Goal: Task Accomplishment & Management: Manage account settings

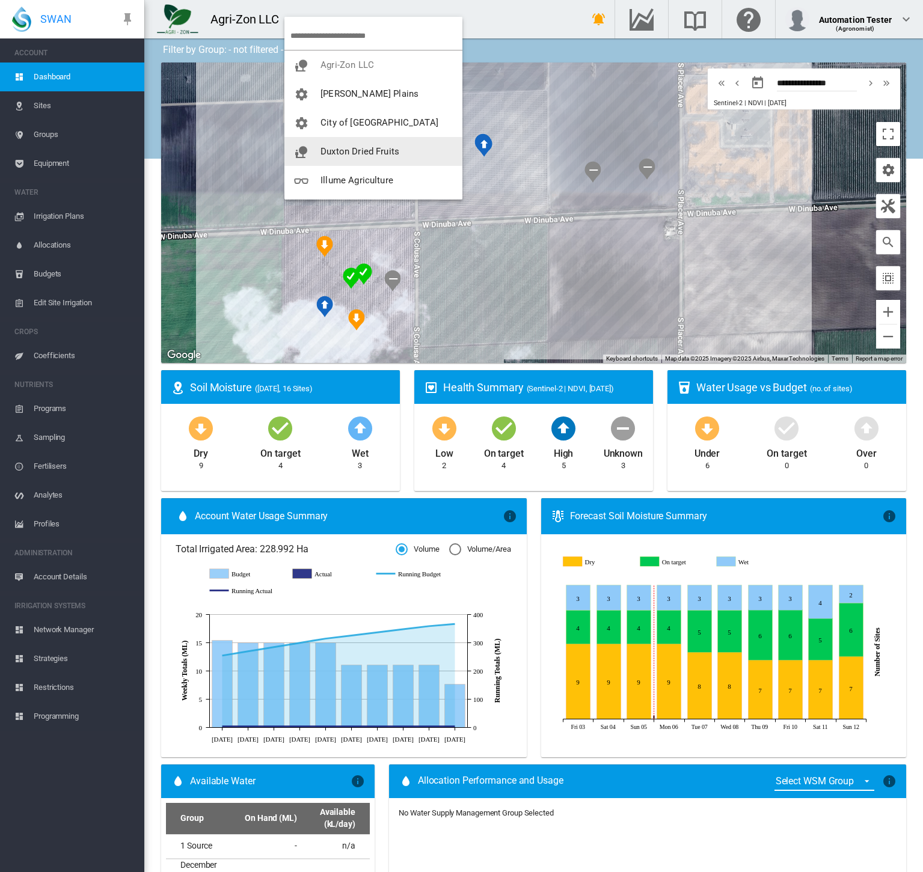
click at [508, 22] on md-backdrop at bounding box center [461, 436] width 923 height 872
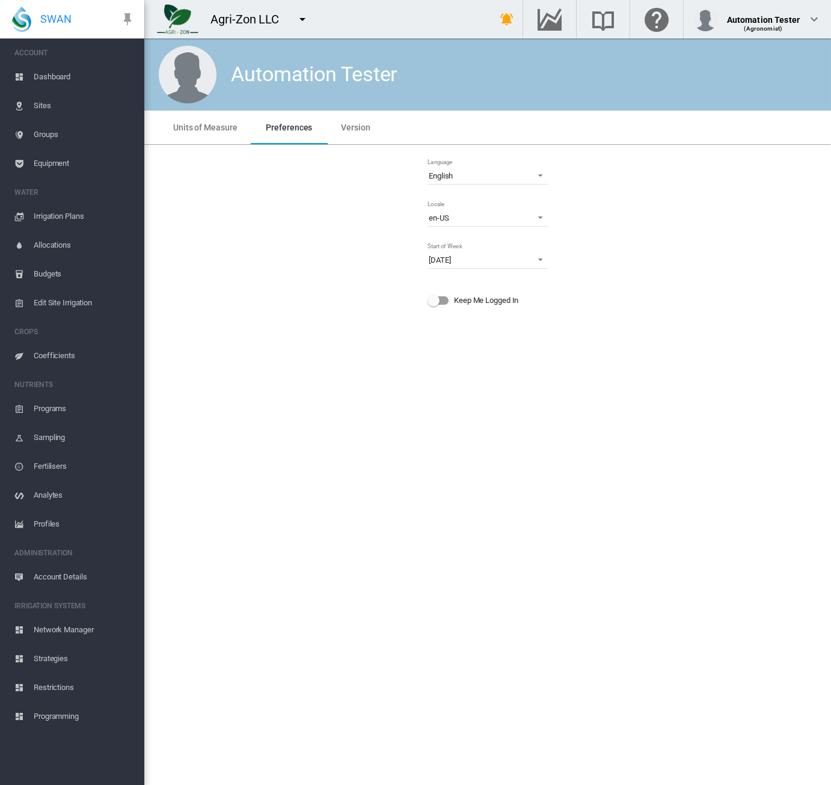
click at [219, 209] on div "Language English Deutsch English Español Français Italiano Nederlands Português…" at bounding box center [487, 238] width 667 height 166
click at [65, 79] on span "Dashboard" at bounding box center [84, 77] width 101 height 29
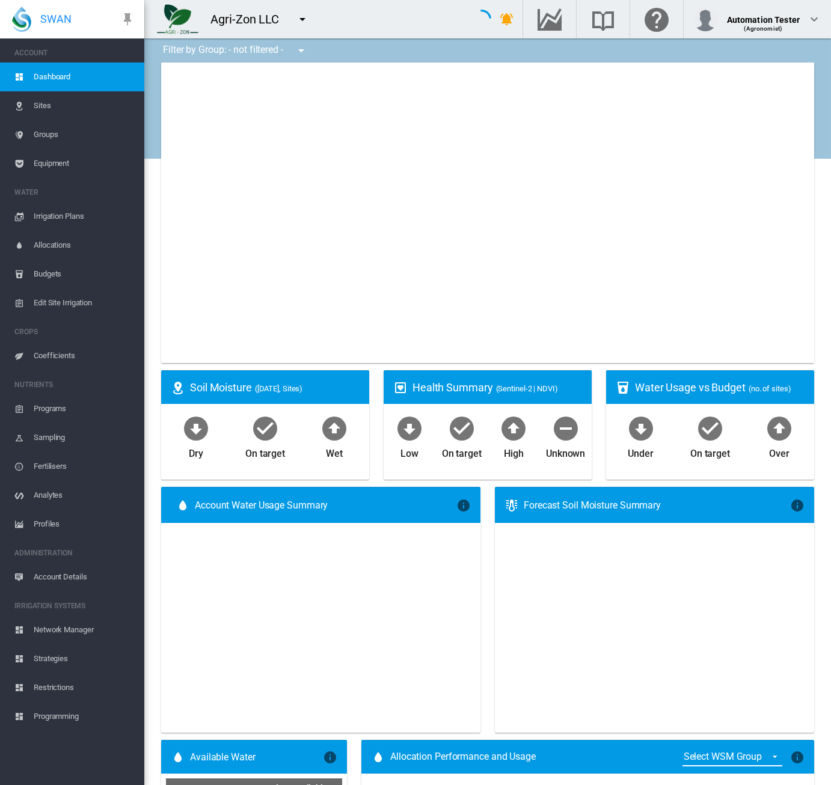
type input "**********"
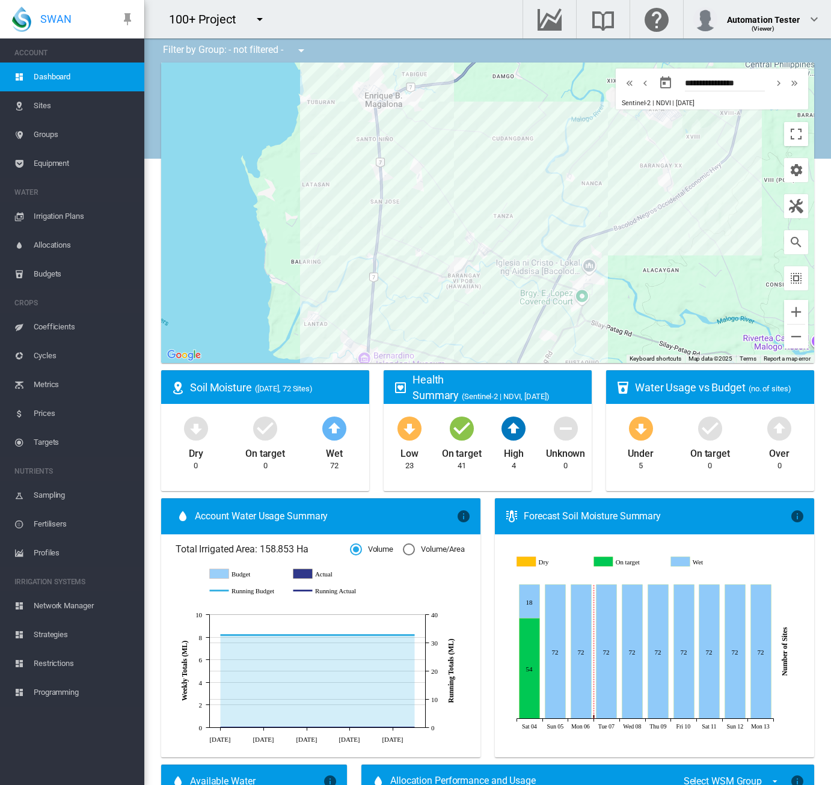
click at [262, 22] on md-icon "icon-menu-down" at bounding box center [260, 19] width 14 height 14
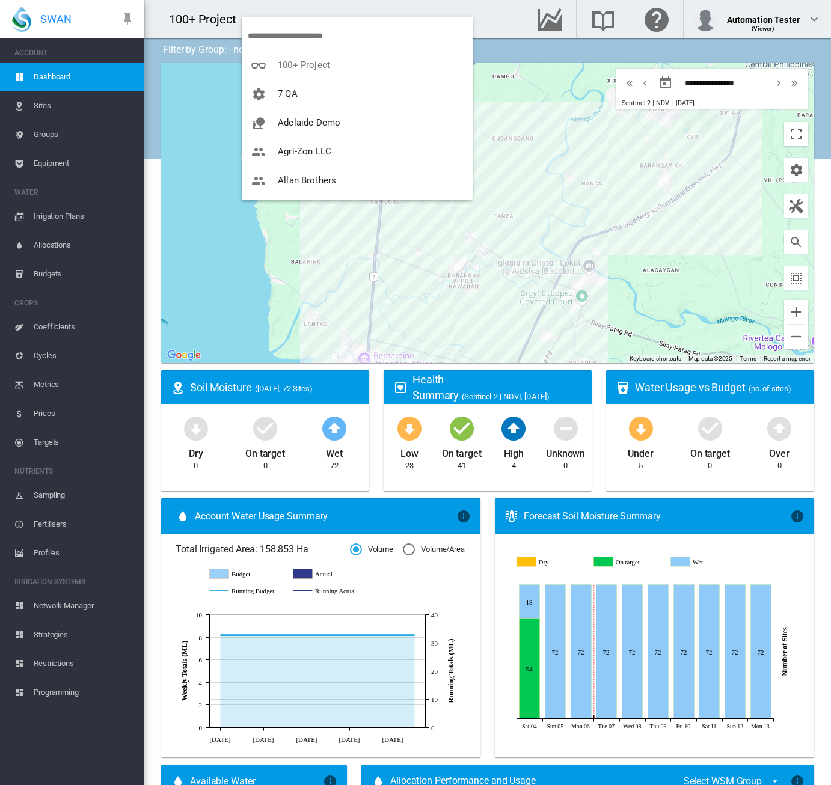
click at [54, 140] on md-backdrop at bounding box center [415, 392] width 831 height 785
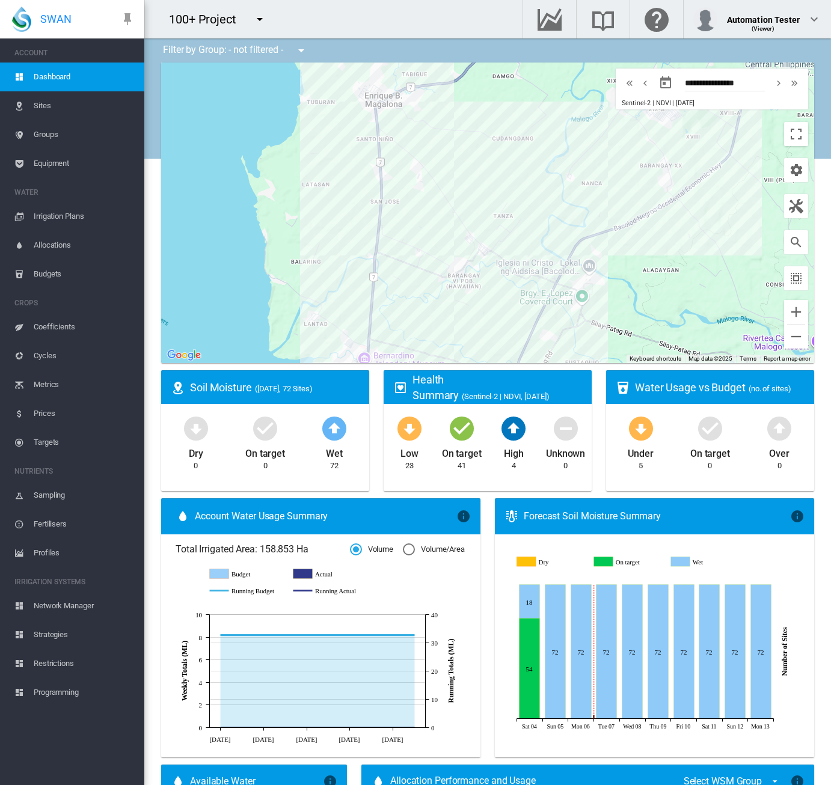
click at [54, 140] on span "Groups" at bounding box center [84, 134] width 101 height 29
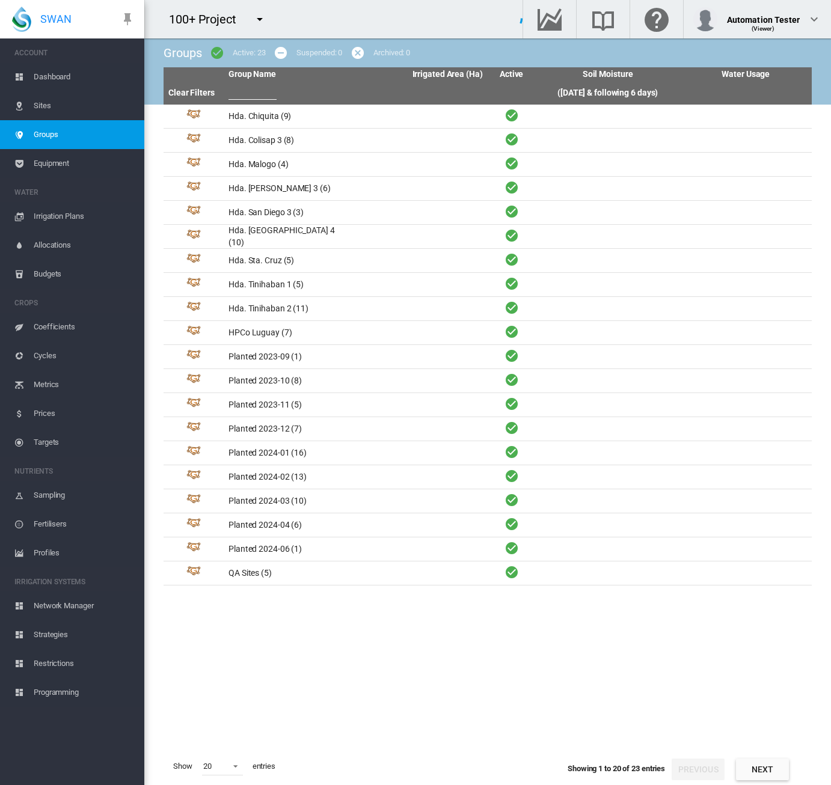
click at [57, 352] on span "Cycles" at bounding box center [84, 355] width 101 height 29
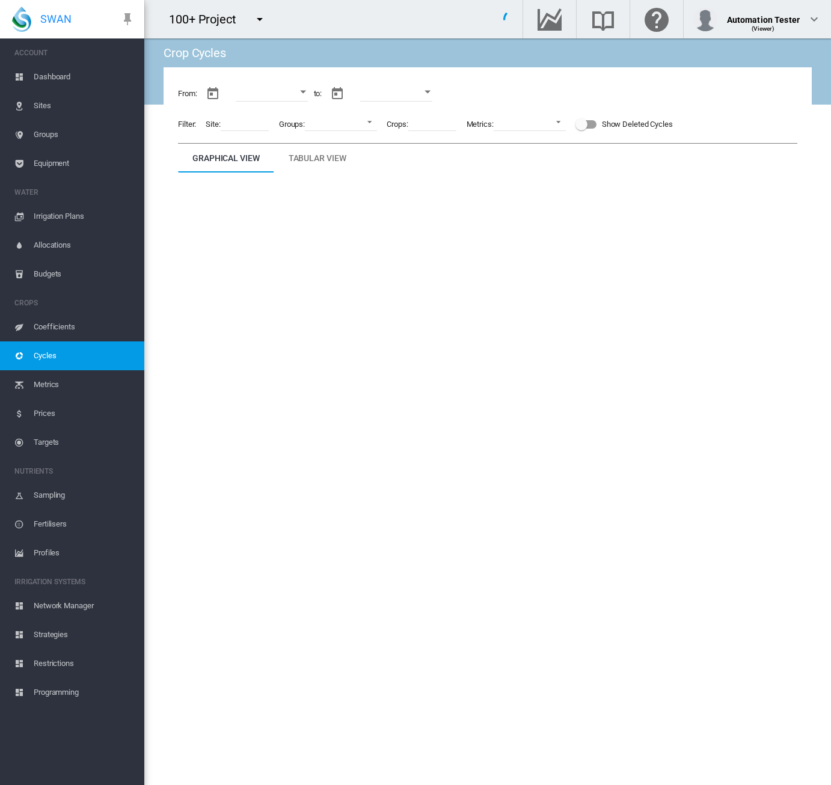
type input "**********"
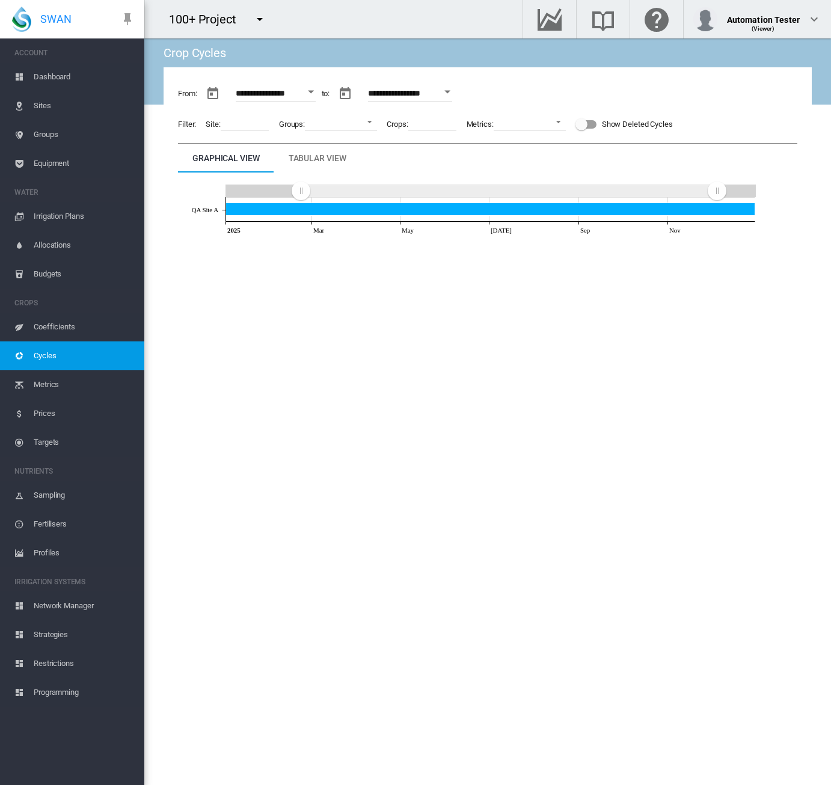
click at [58, 132] on span "Groups" at bounding box center [84, 134] width 101 height 29
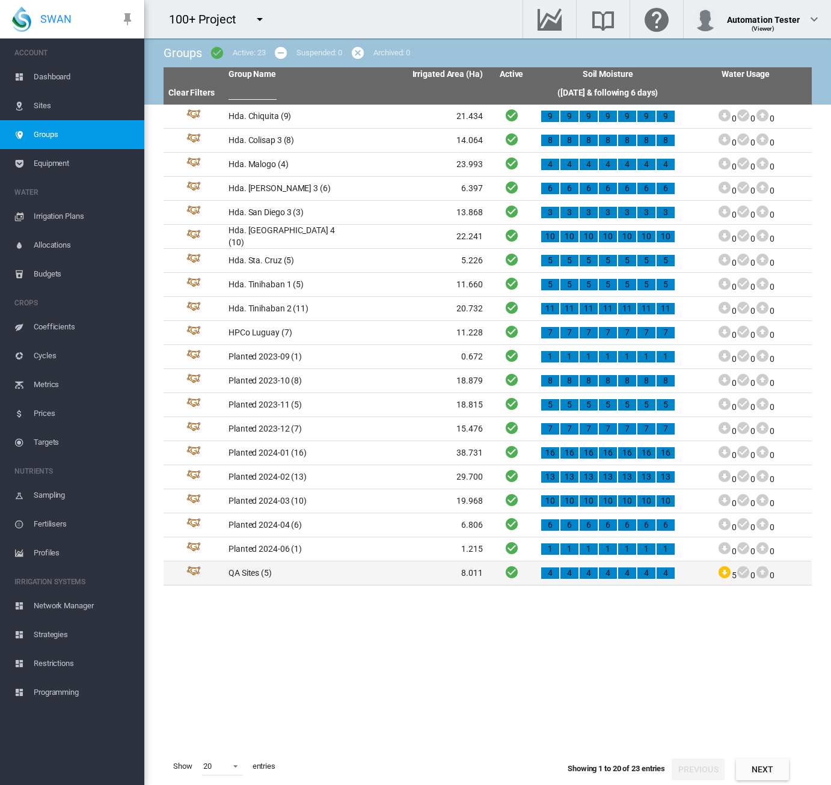
click at [293, 573] on td "QA Sites (5)" at bounding box center [290, 573] width 132 height 23
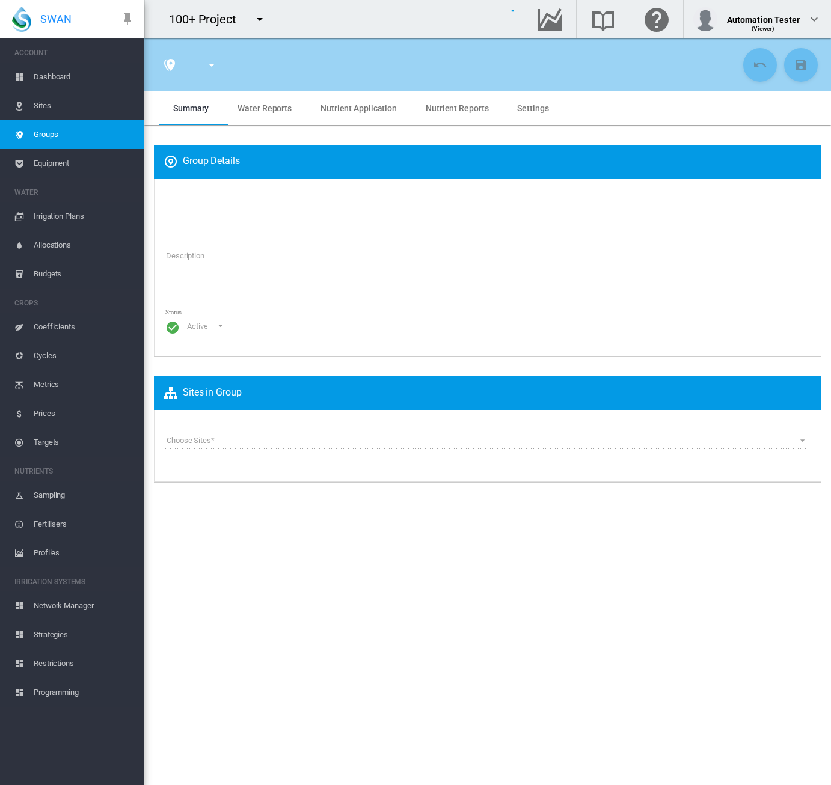
type input "*"
type input "**"
type input "*"
type input "***"
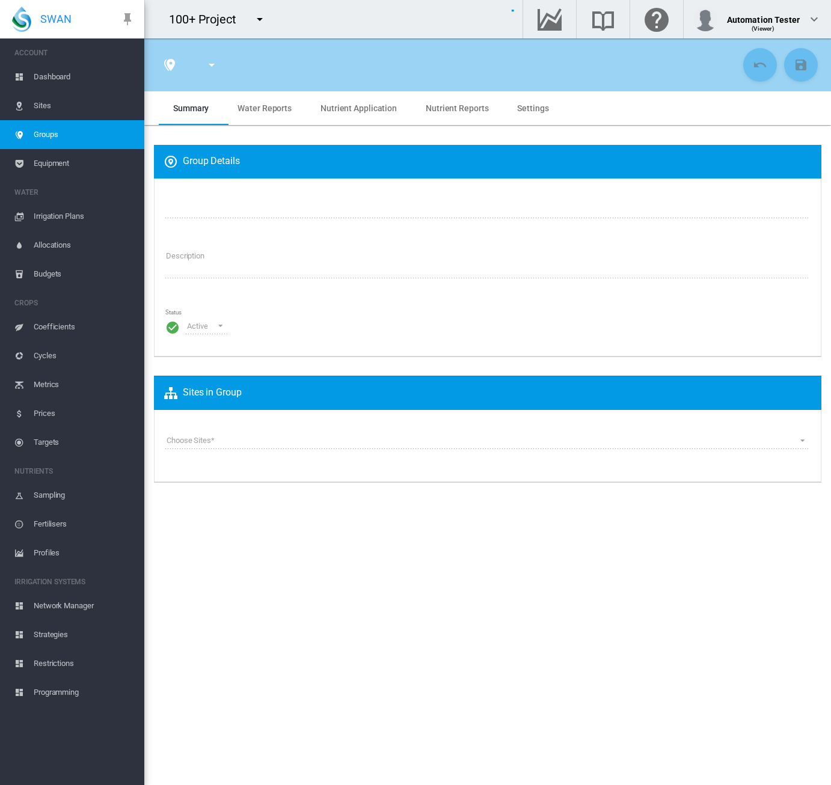
type input "**"
type input "********"
type textarea "**********"
click at [264, 110] on span "Water Reports" at bounding box center [264, 108] width 54 height 10
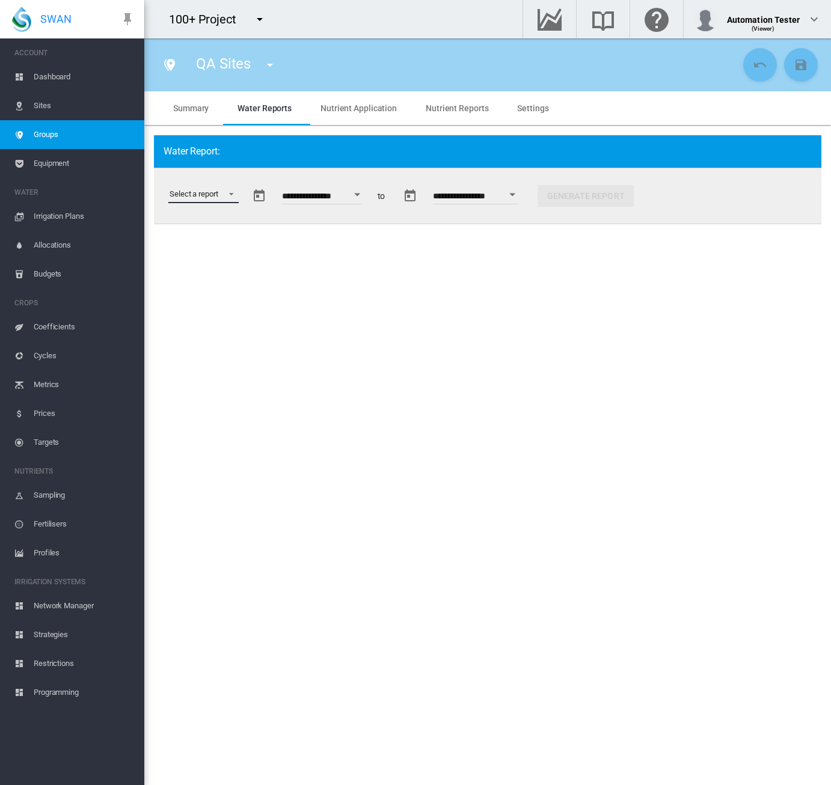
click at [223, 196] on md-select "Select a report Soil Moisture Status Water Usage Water Application Efficiency W…" at bounding box center [203, 194] width 70 height 18
click at [227, 253] on div "Water Application Efficiency" at bounding box center [217, 252] width 94 height 11
click at [546, 195] on button "Open calendar" at bounding box center [536, 195] width 22 height 22
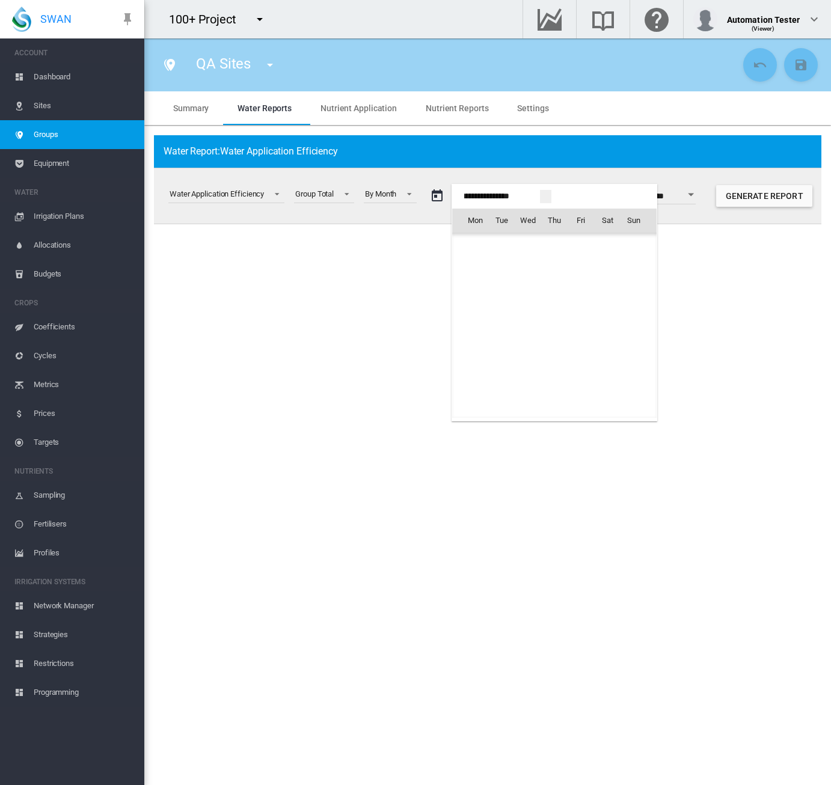
scroll to position [30111, 0]
click at [479, 247] on span "Oct 2025" at bounding box center [479, 246] width 25 height 10
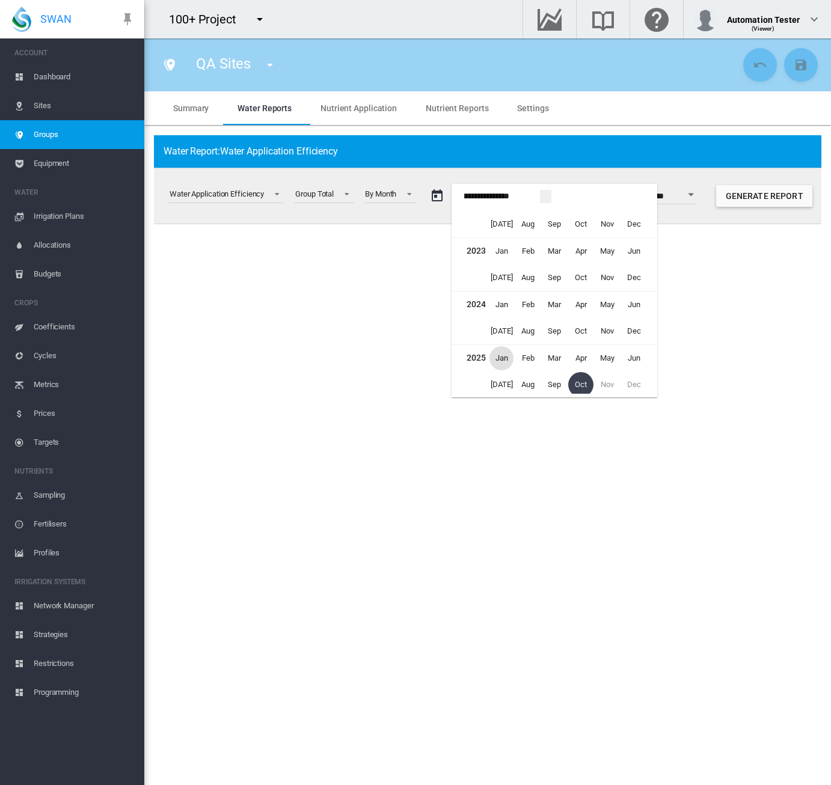
click at [505, 354] on span "Jan" at bounding box center [501, 358] width 24 height 24
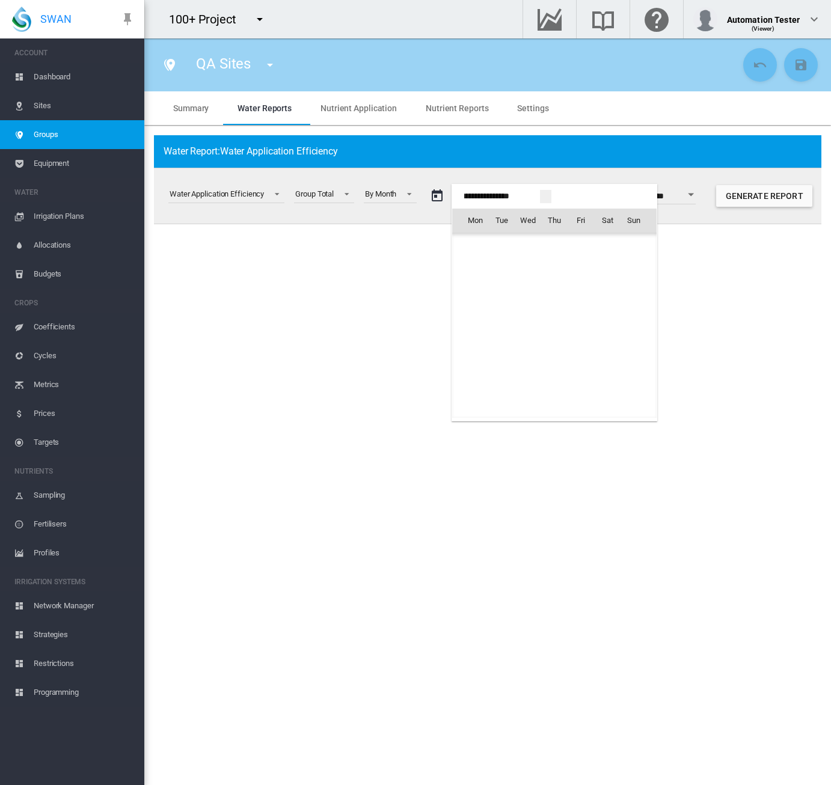
scroll to position [28677, 0]
click at [532, 269] on span "1" at bounding box center [528, 273] width 24 height 24
type input "**********"
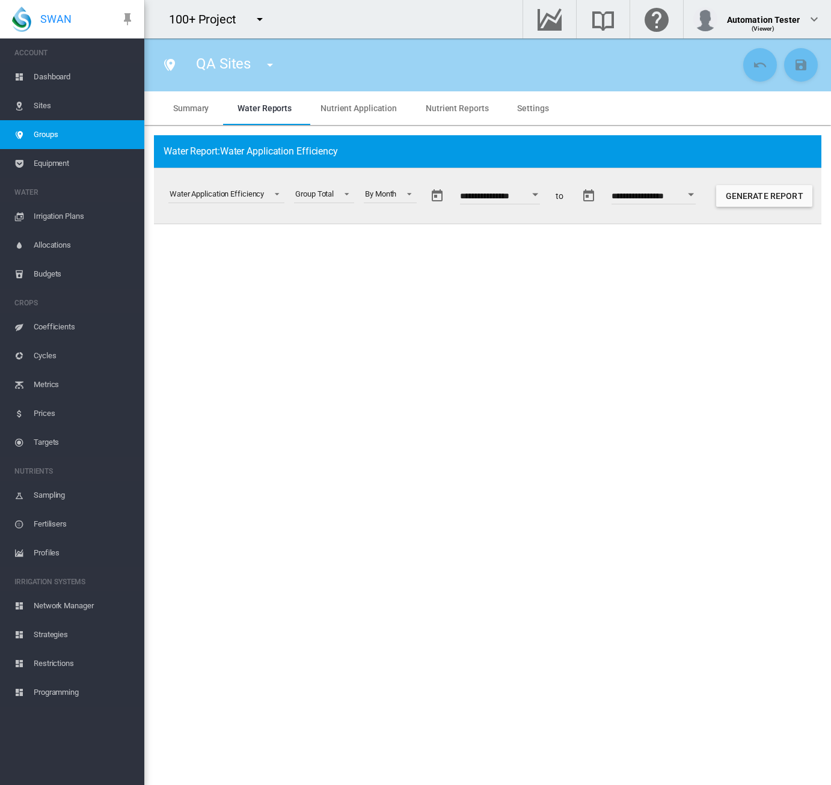
click at [702, 199] on button "Open calendar" at bounding box center [691, 195] width 22 height 22
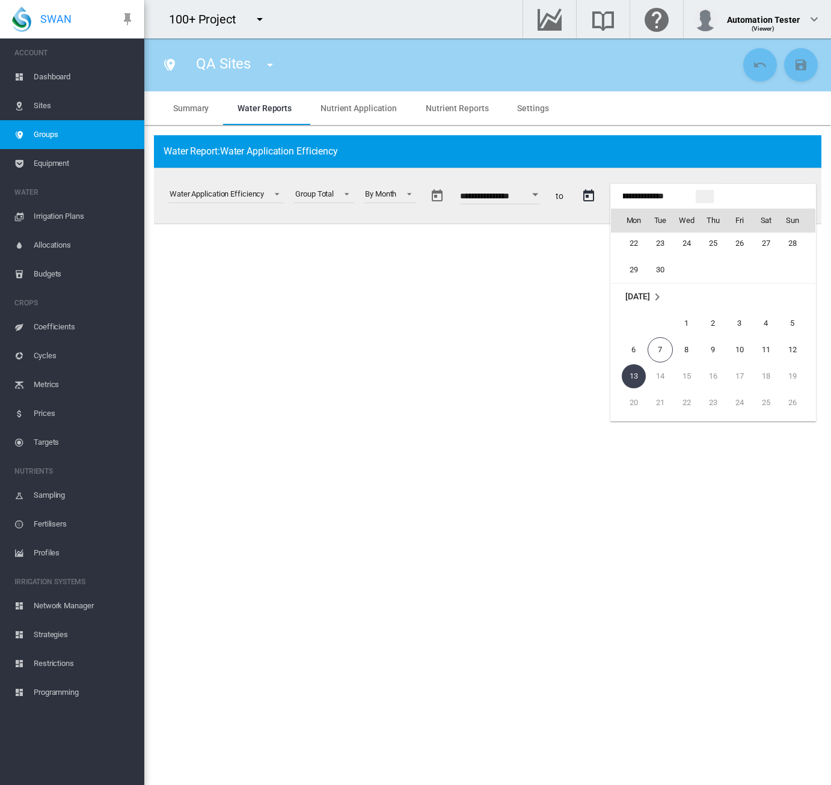
scroll to position [1314, 0]
click at [658, 345] on span "30" at bounding box center [660, 340] width 24 height 24
type input "**********"
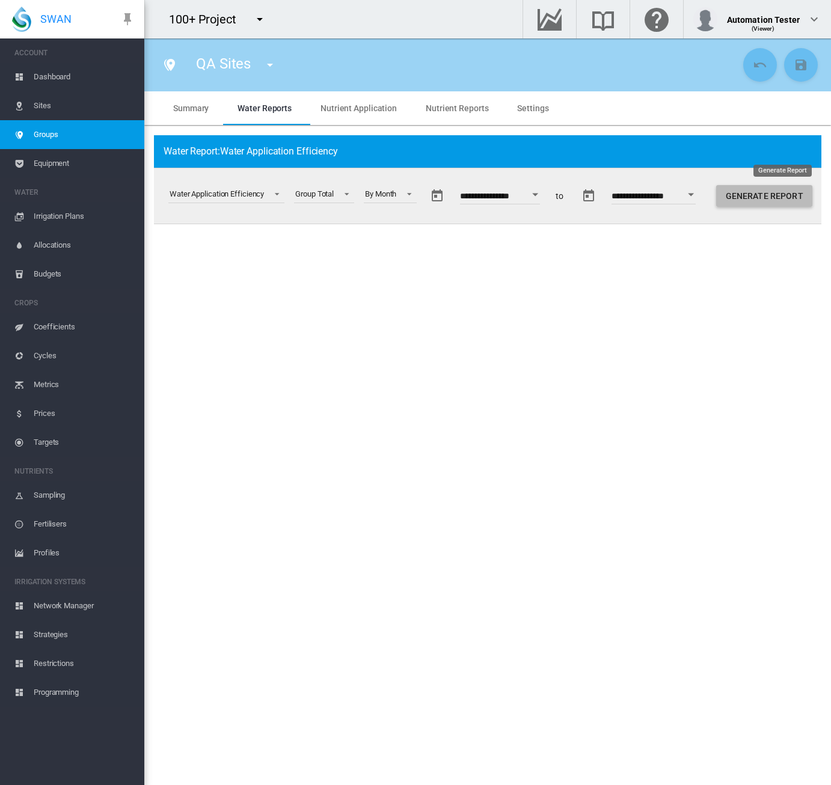
click at [758, 198] on button "Generate Report" at bounding box center [764, 196] width 96 height 22
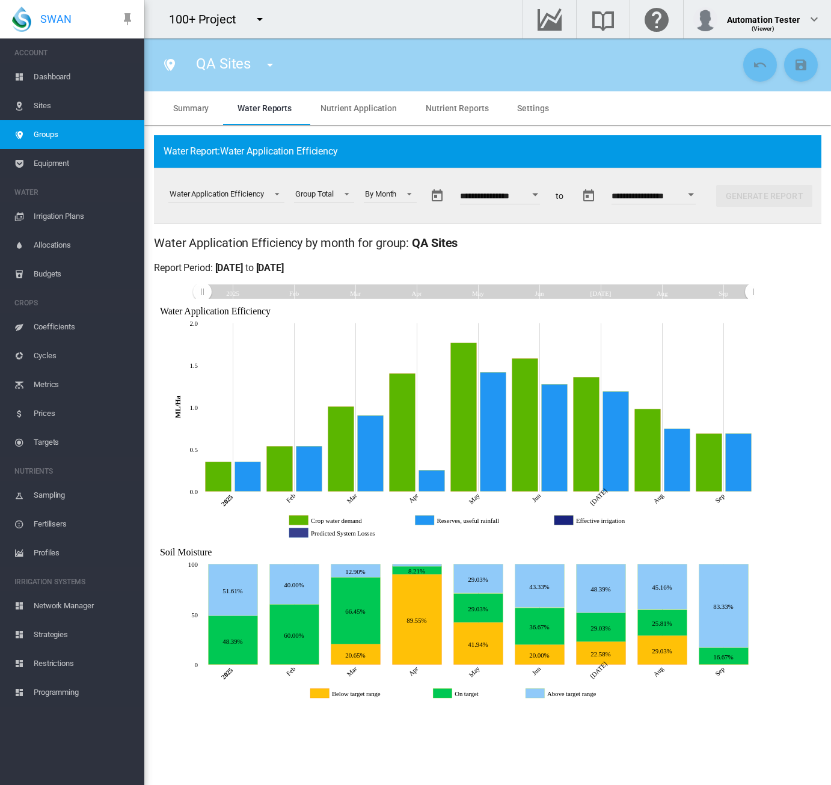
click at [255, 17] on md-icon "icon-menu-down" at bounding box center [260, 19] width 14 height 14
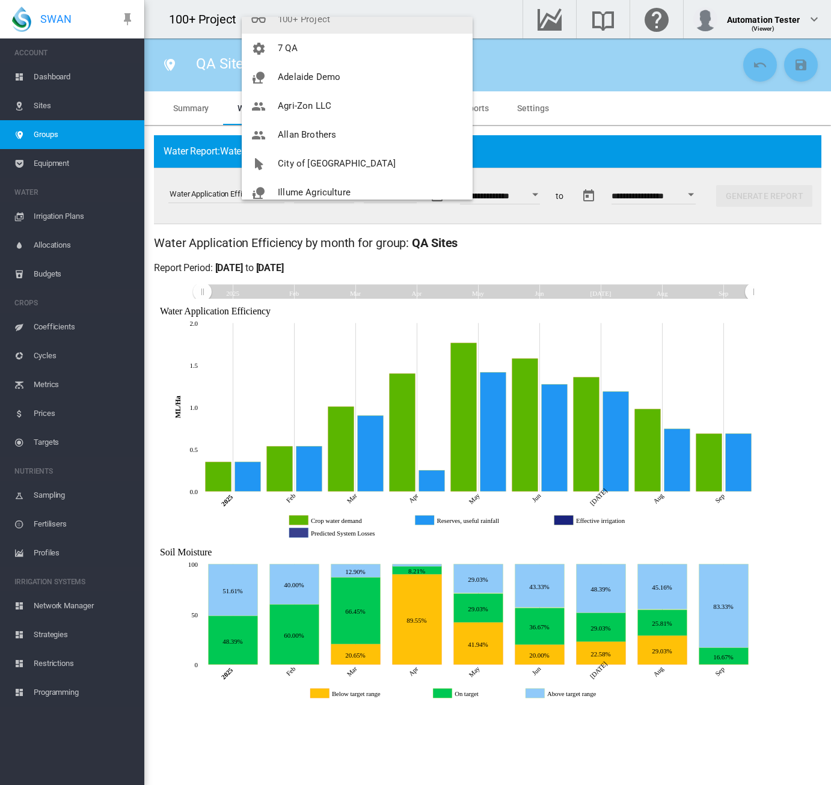
scroll to position [60, 0]
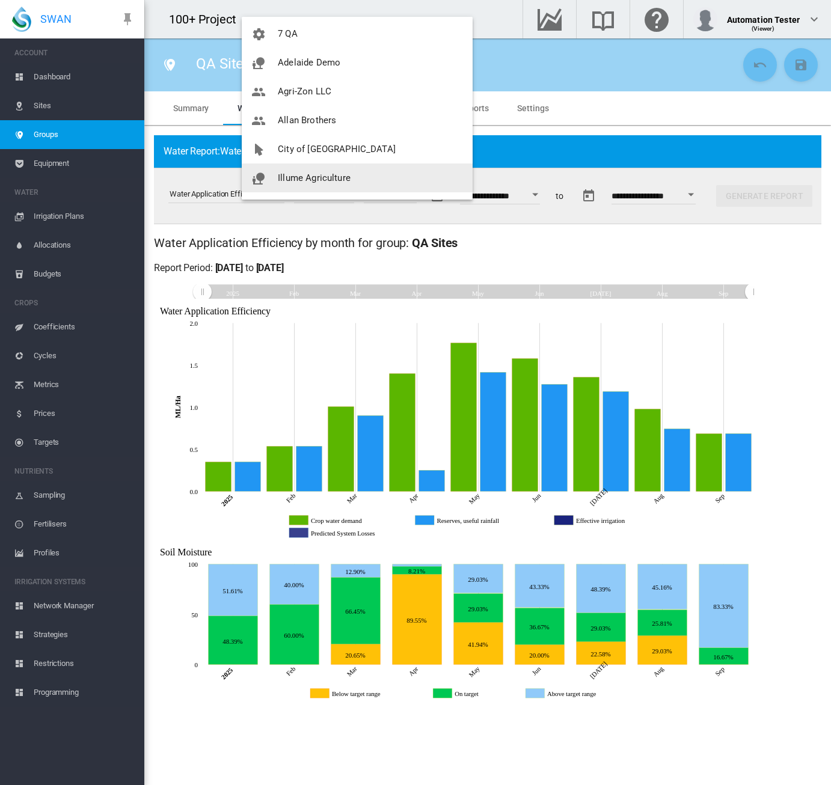
click at [356, 183] on button "Illume Agriculture" at bounding box center [357, 178] width 231 height 29
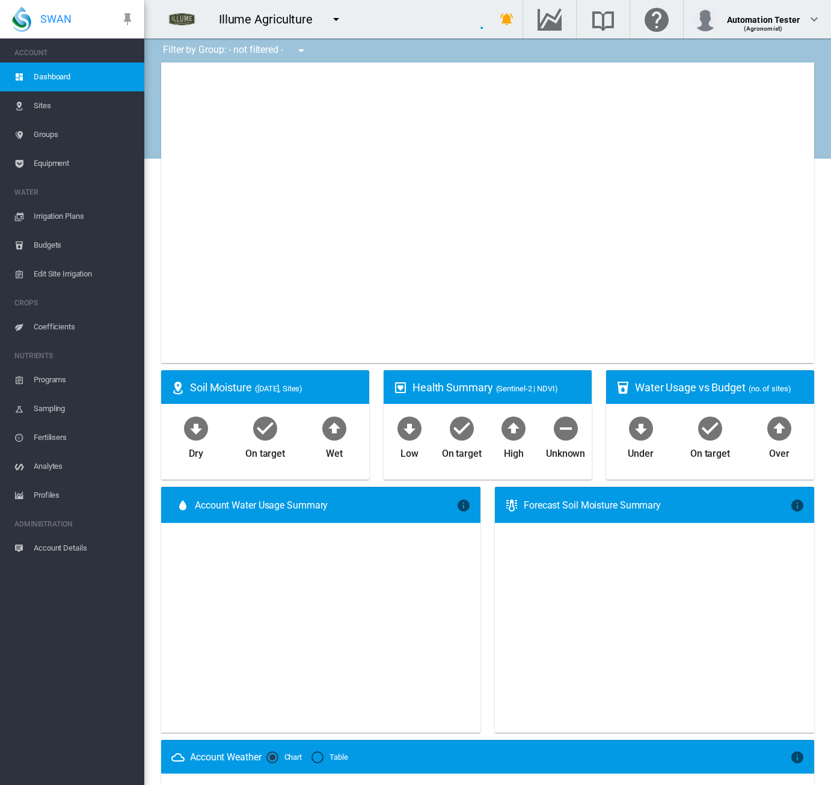
type input "**********"
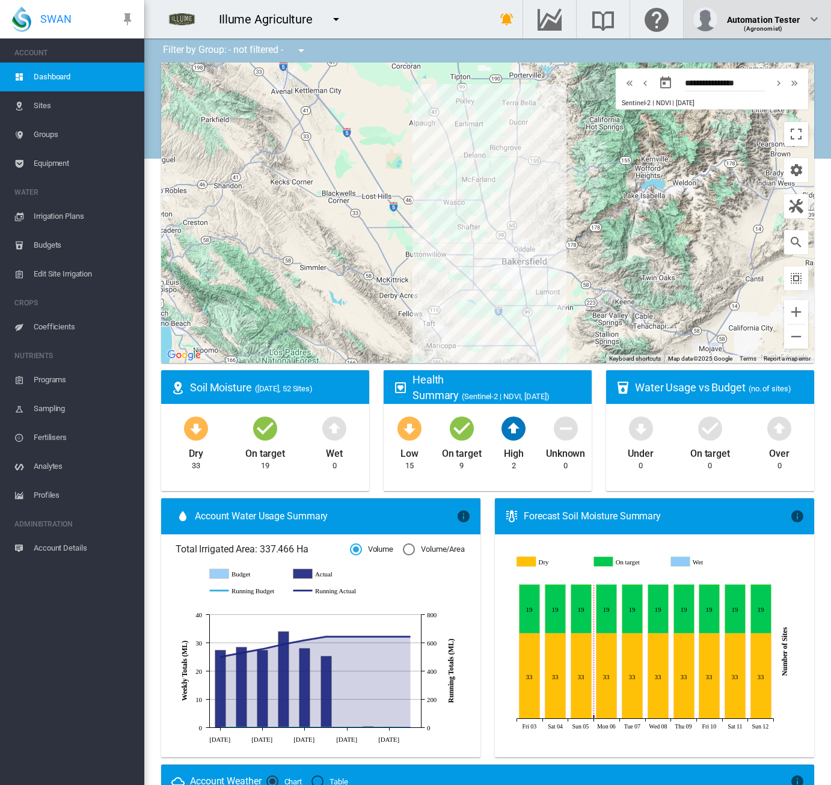
click at [809, 22] on md-icon "icon-chevron-down" at bounding box center [814, 19] width 14 height 14
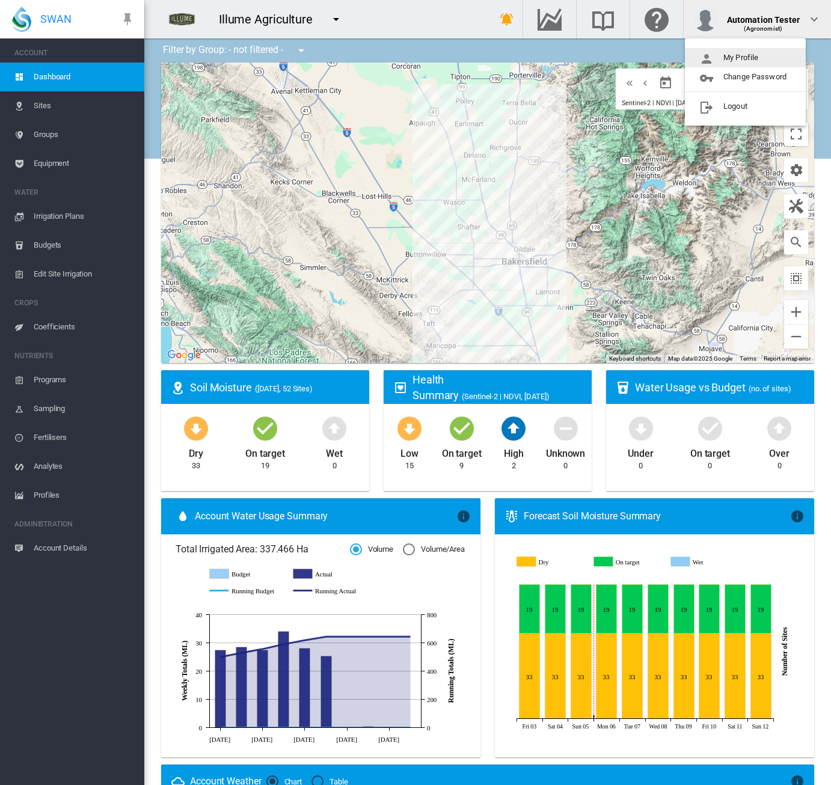
click at [782, 51] on button "My Profile" at bounding box center [745, 57] width 121 height 19
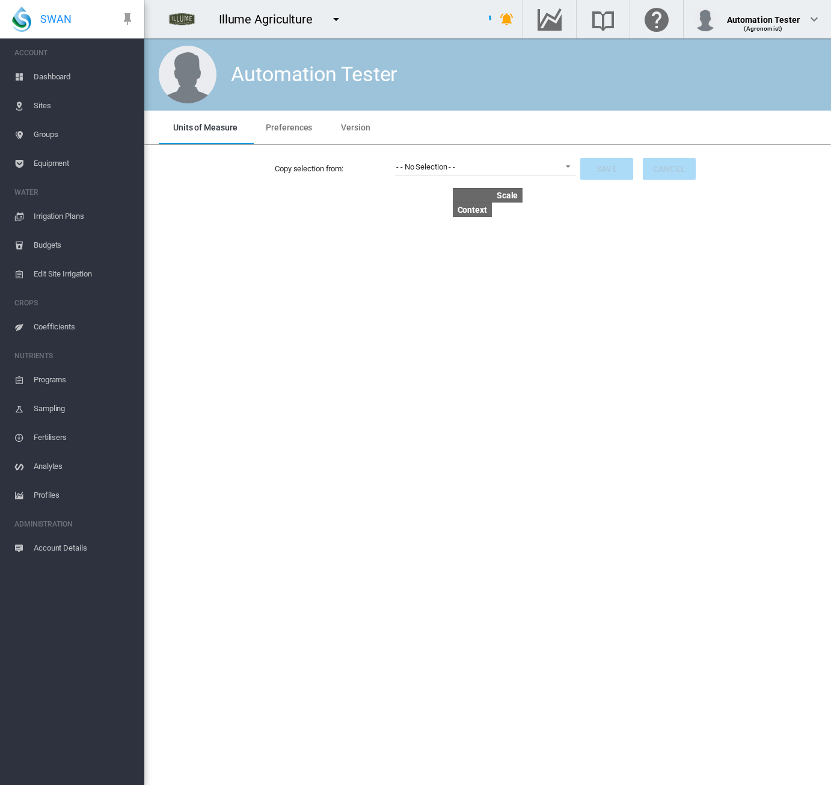
click at [274, 126] on span "Preferences" at bounding box center [289, 128] width 46 height 10
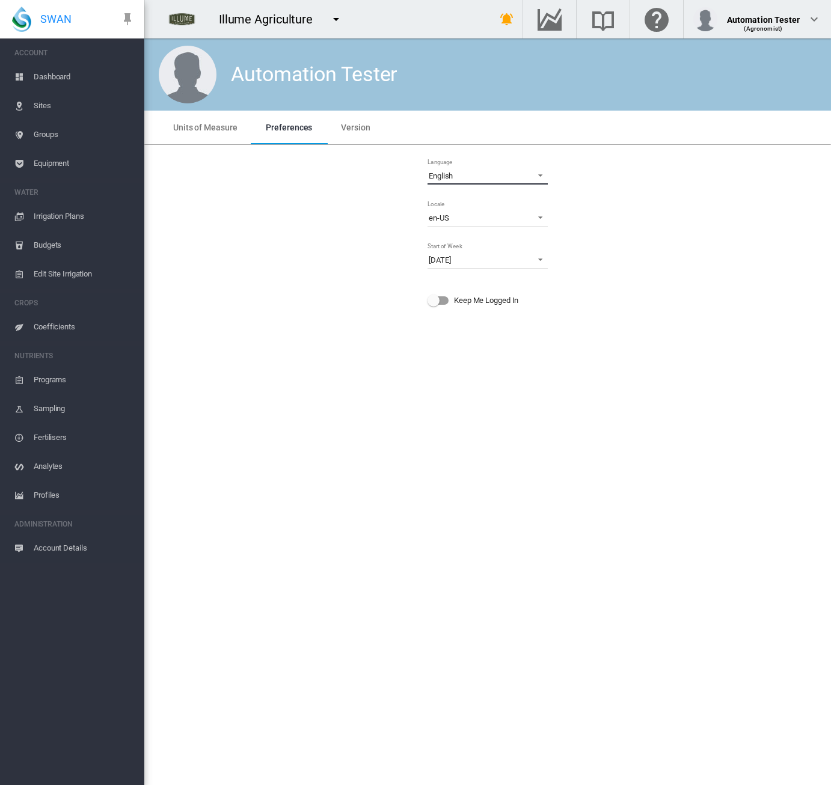
click at [486, 174] on span "English" at bounding box center [478, 176] width 99 height 11
click at [482, 203] on md-option "Español" at bounding box center [488, 205] width 139 height 29
click at [57, 138] on span "Grupos" at bounding box center [84, 134] width 101 height 29
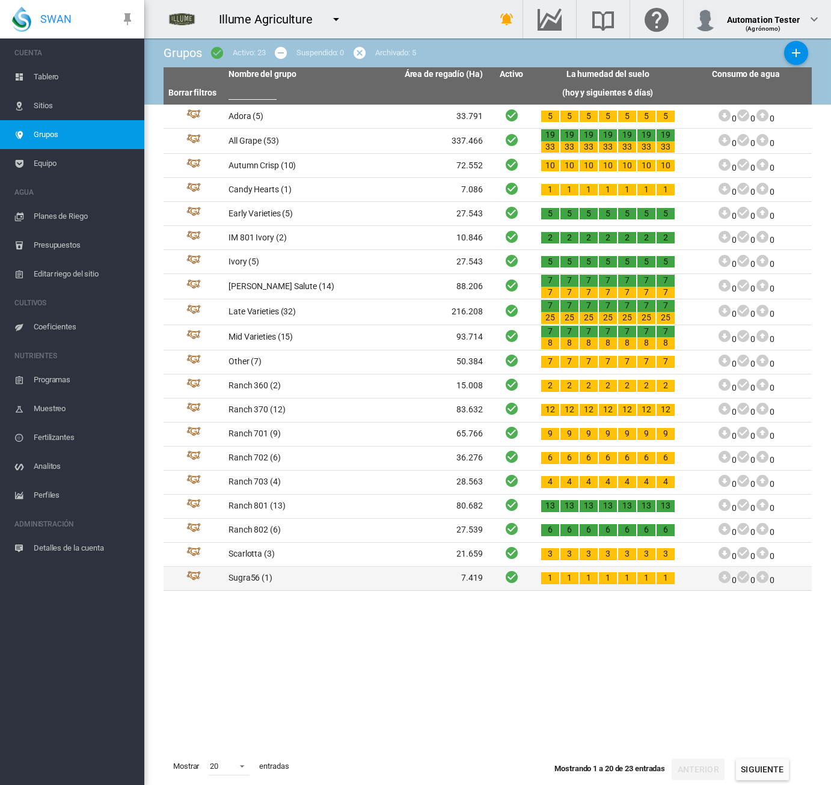
click at [255, 577] on td "Sugra56 (1)" at bounding box center [290, 578] width 132 height 23
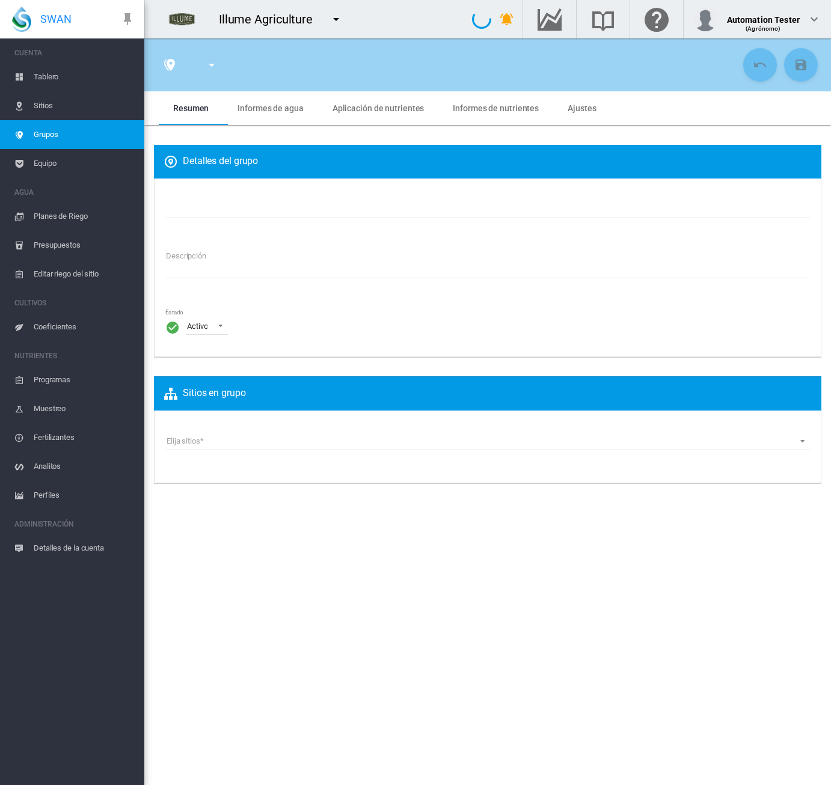
type input "*******"
type textarea "**********"
type input "*"
type input "**"
type input "*"
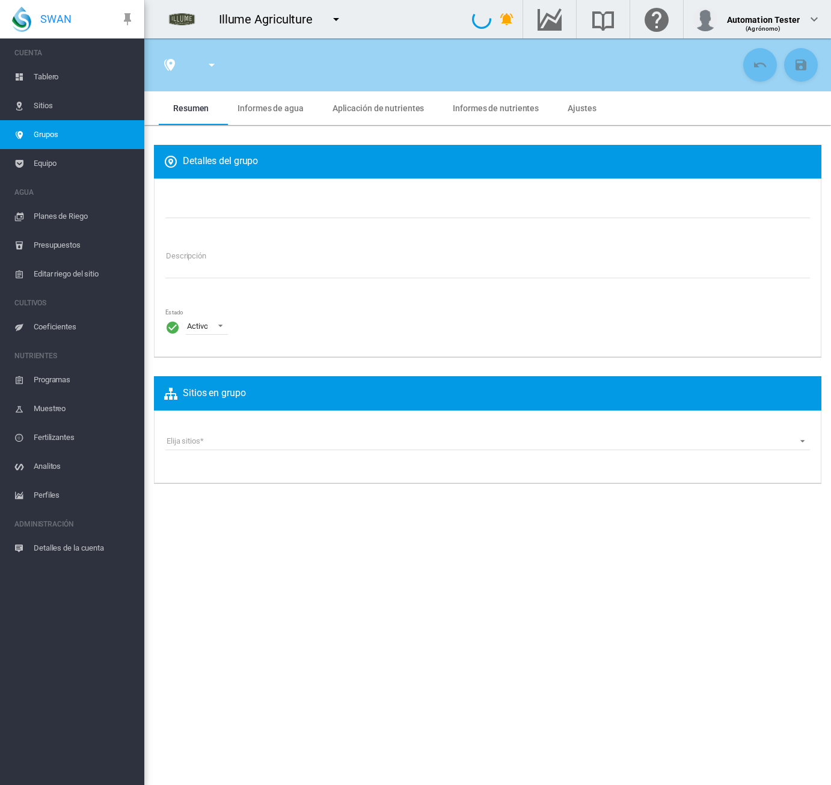
type input "***"
click at [268, 98] on md-tab-item "Informes de agua" at bounding box center [270, 108] width 94 height 34
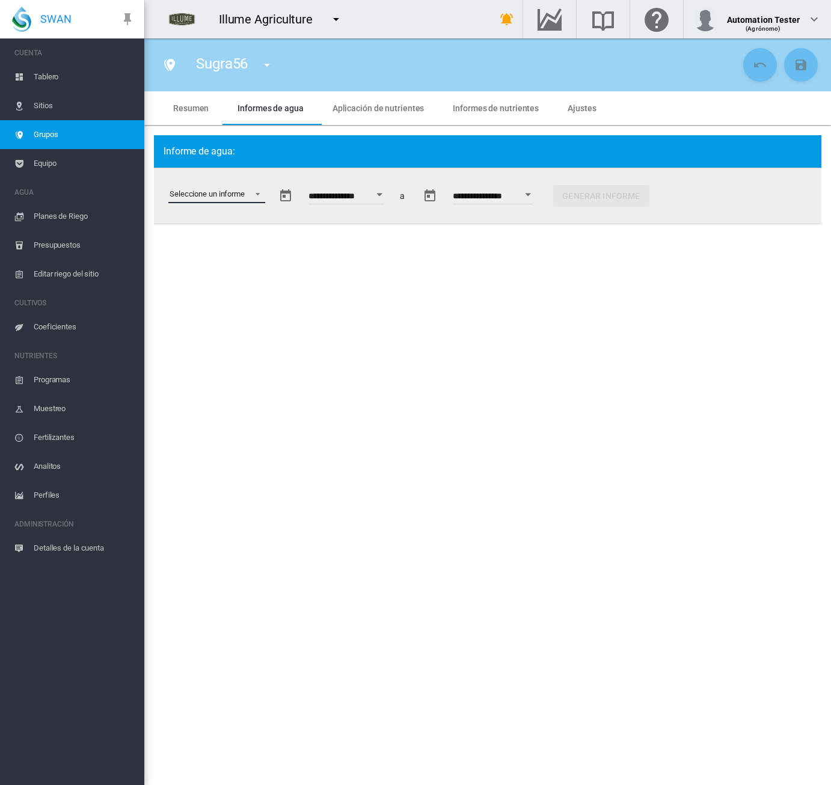
click at [253, 201] on md-select "Seleccione un informe Estado de humedad del suelo Consumo de agua Eficiencia de…" at bounding box center [216, 194] width 97 height 18
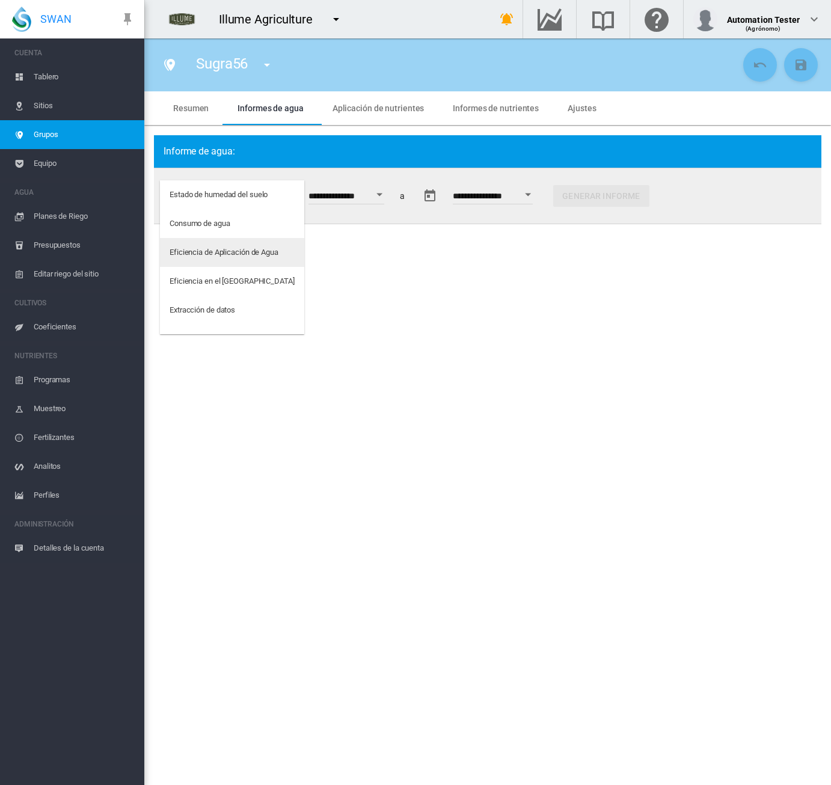
drag, startPoint x: 233, startPoint y: 251, endPoint x: 273, endPoint y: 240, distance: 41.1
click at [233, 251] on div "Eficiencia de Aplicación de Agua" at bounding box center [224, 252] width 109 height 11
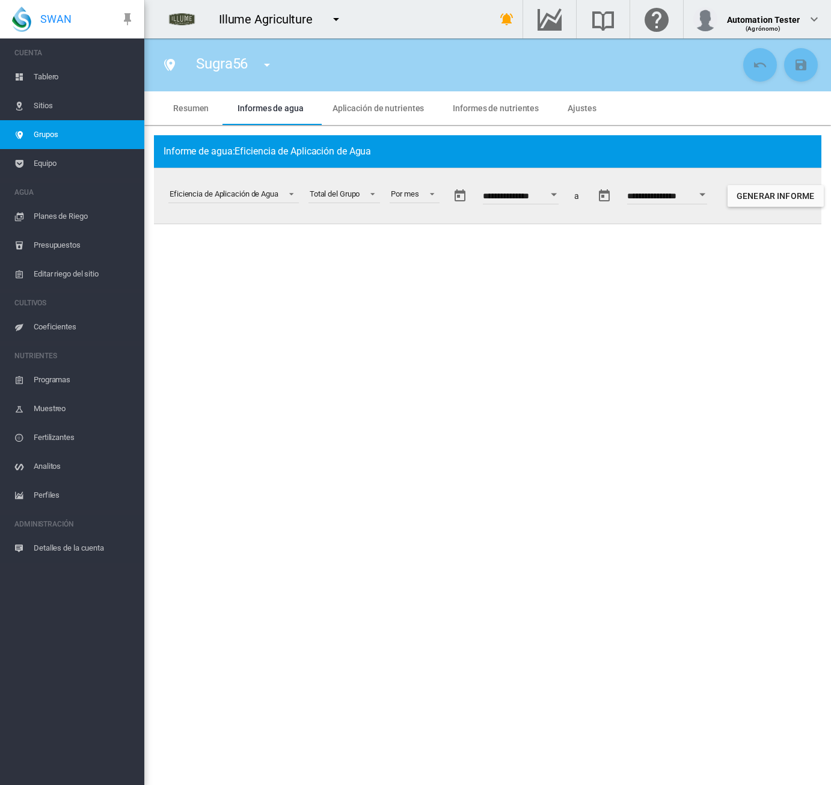
click at [563, 193] on button "Open calendar" at bounding box center [554, 195] width 22 height 22
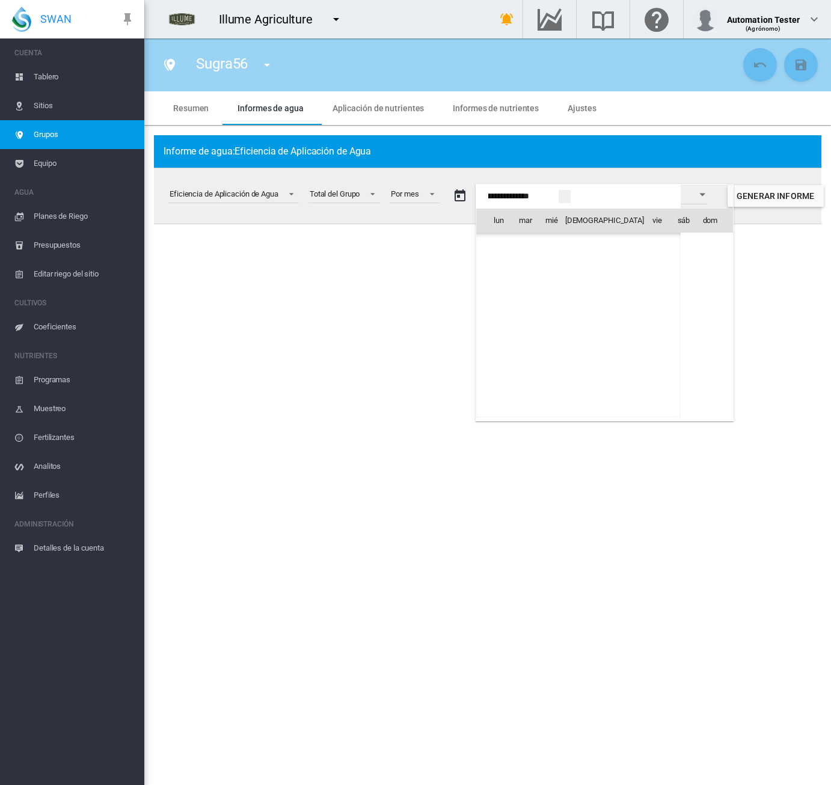
scroll to position [30111, 0]
click at [515, 245] on span "oct 2025" at bounding box center [503, 246] width 25 height 10
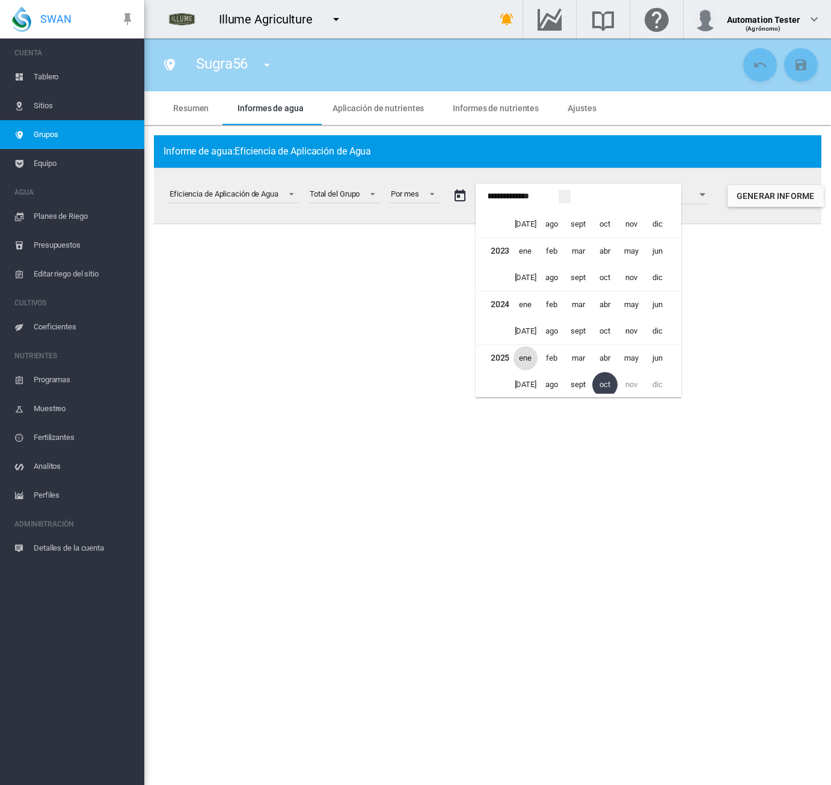
click at [524, 360] on span "ene" at bounding box center [525, 358] width 24 height 24
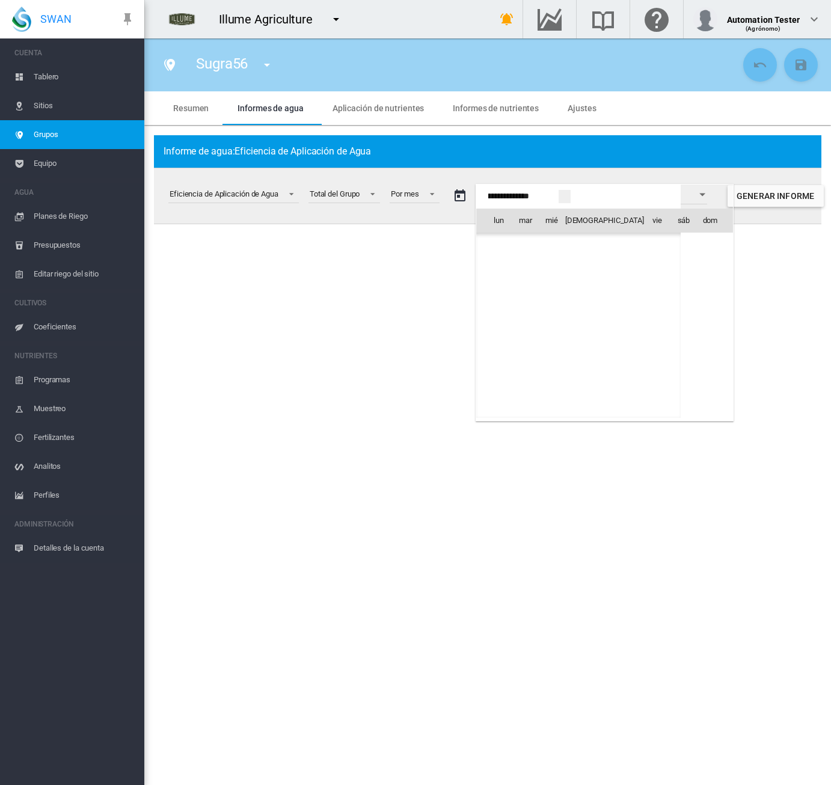
scroll to position [28677, 0]
click at [553, 268] on span "1" at bounding box center [552, 273] width 24 height 24
type input "**********"
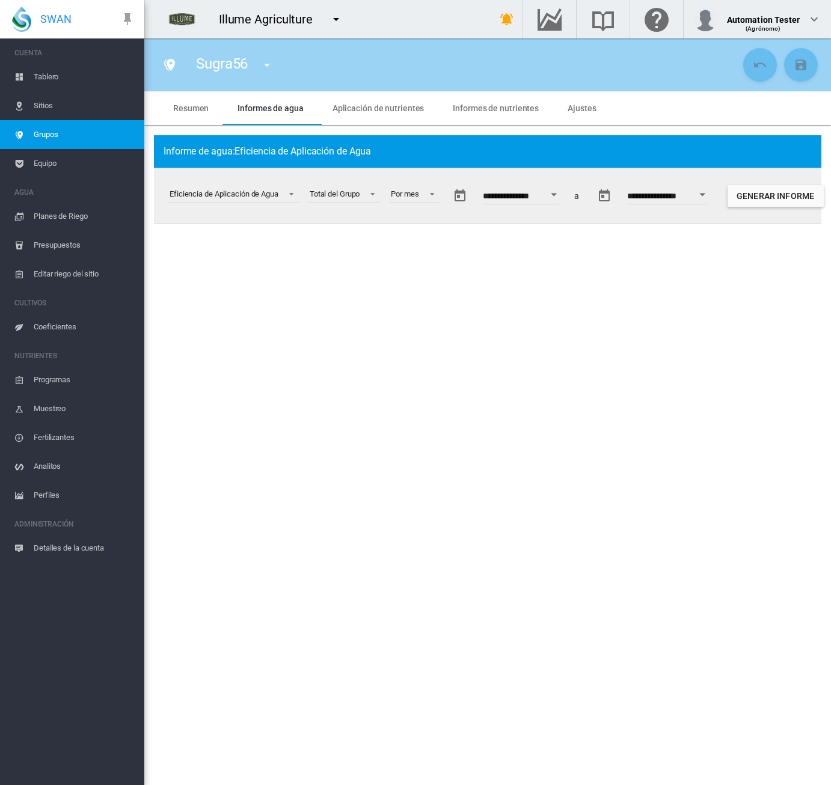
click at [713, 197] on button "Open calendar" at bounding box center [702, 195] width 22 height 22
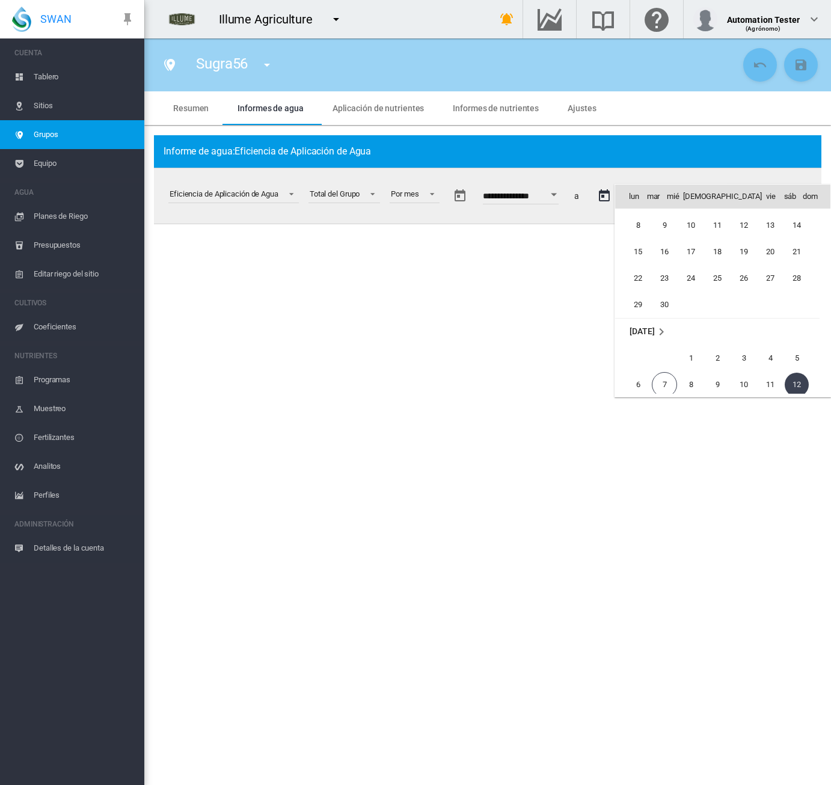
scroll to position [1314, 0]
click at [663, 316] on span "30" at bounding box center [664, 316] width 24 height 24
type input "**********"
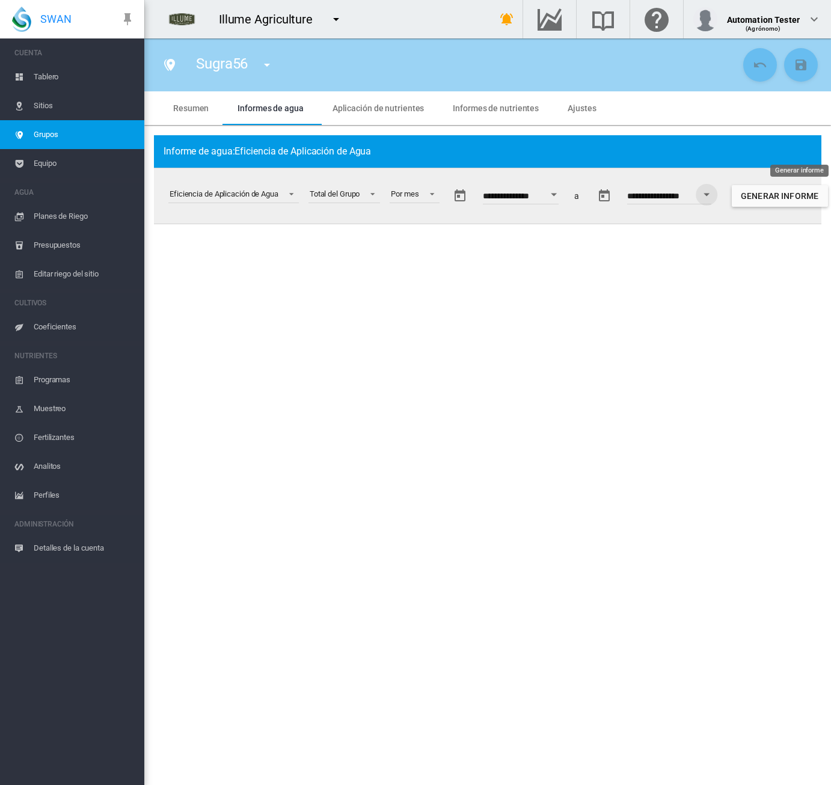
click at [772, 194] on button "Generar informe" at bounding box center [780, 196] width 96 height 22
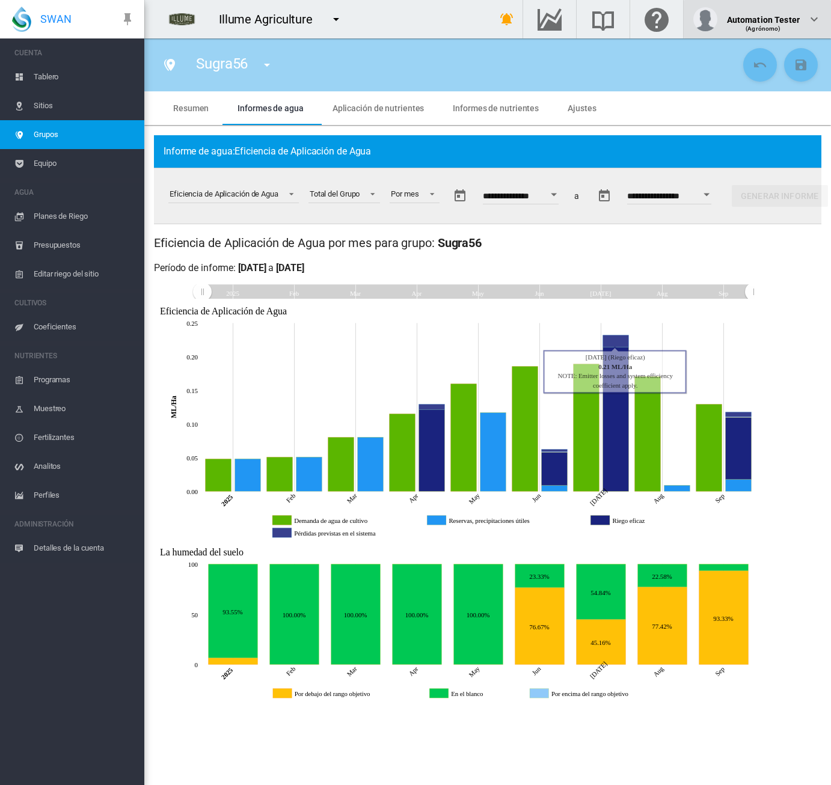
click at [796, 31] on div "Automation Tester (Agrónomo)" at bounding box center [757, 19] width 128 height 24
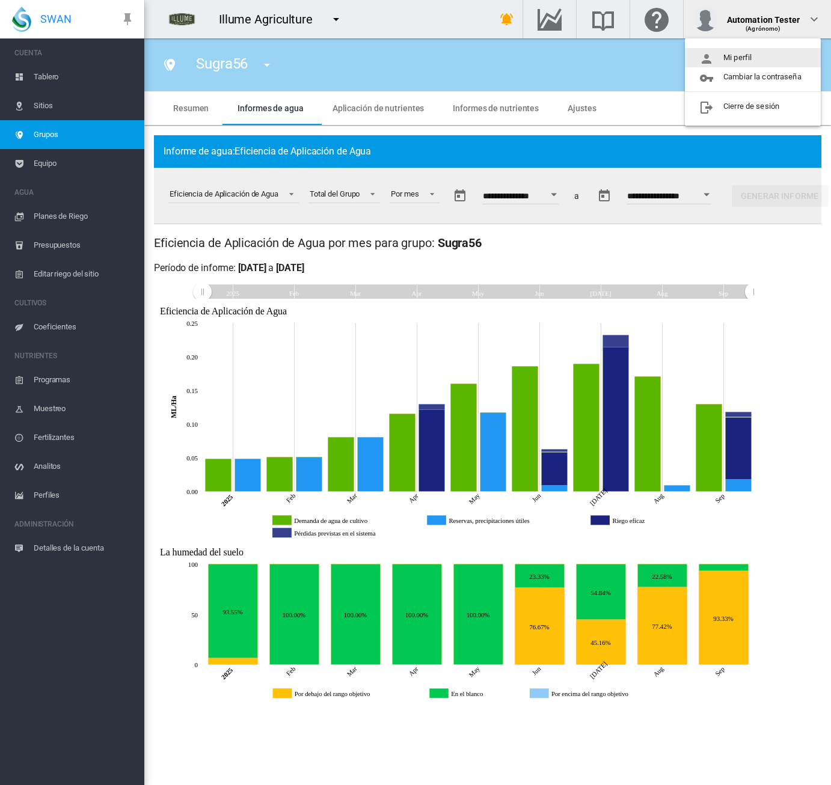
click at [773, 55] on button "Mi perfil" at bounding box center [753, 57] width 136 height 19
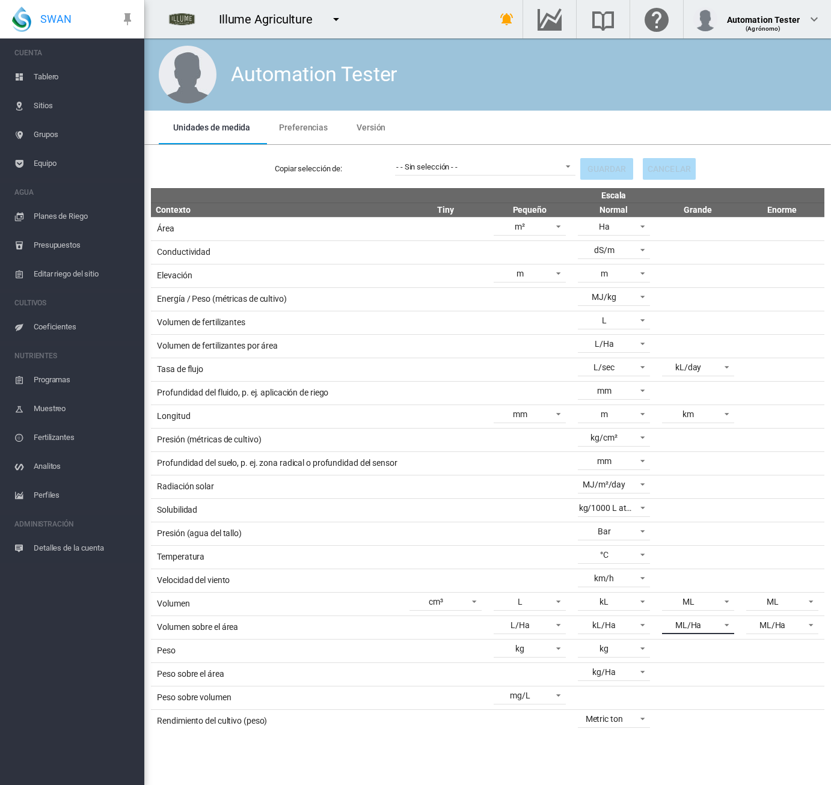
click at [720, 622] on span at bounding box center [723, 624] width 14 height 11
click at [714, 595] on md-option "kL/Ha" at bounding box center [699, 589] width 91 height 29
click at [715, 598] on md-select-value "ML" at bounding box center [698, 602] width 72 height 18
click at [709, 620] on md-option "kL" at bounding box center [699, 624] width 91 height 29
click at [604, 169] on button "Guardar" at bounding box center [606, 169] width 53 height 22
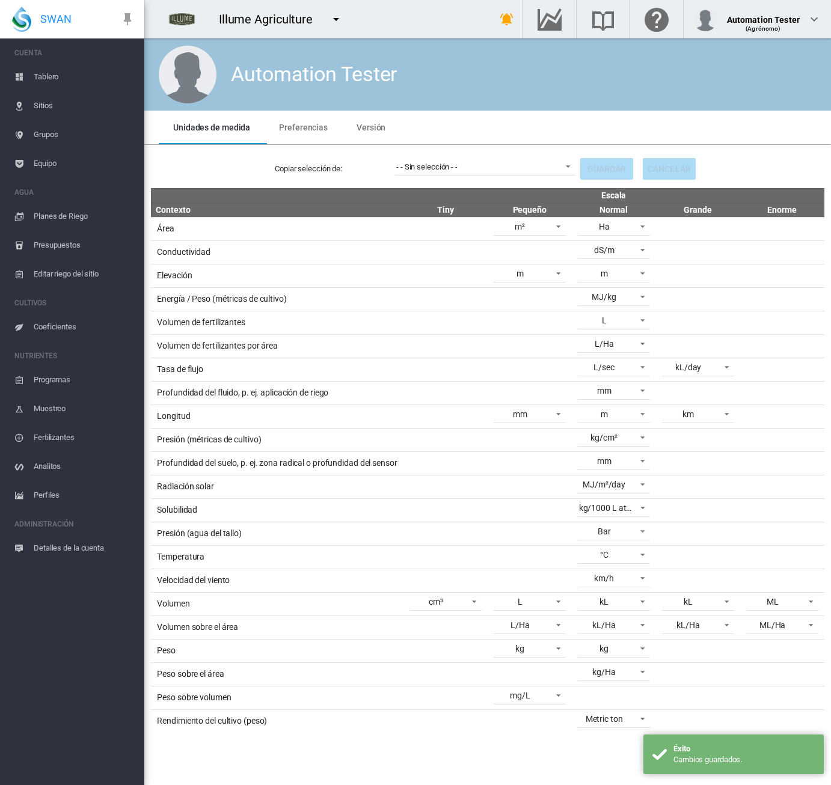
click at [37, 137] on span "Grupos" at bounding box center [84, 134] width 101 height 29
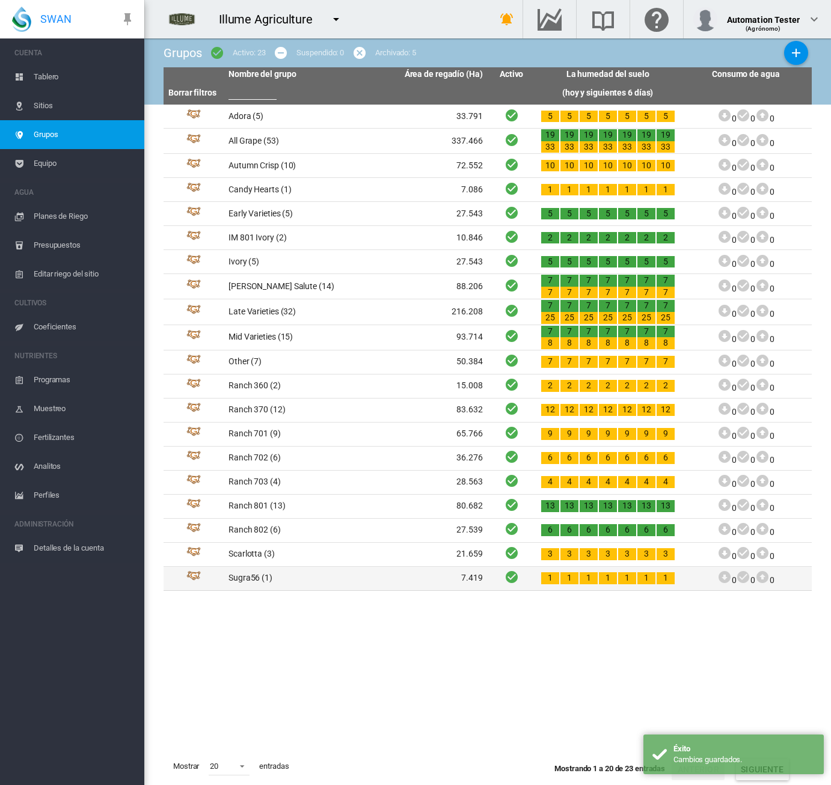
click at [261, 572] on td "Sugra56 (1)" at bounding box center [290, 578] width 132 height 23
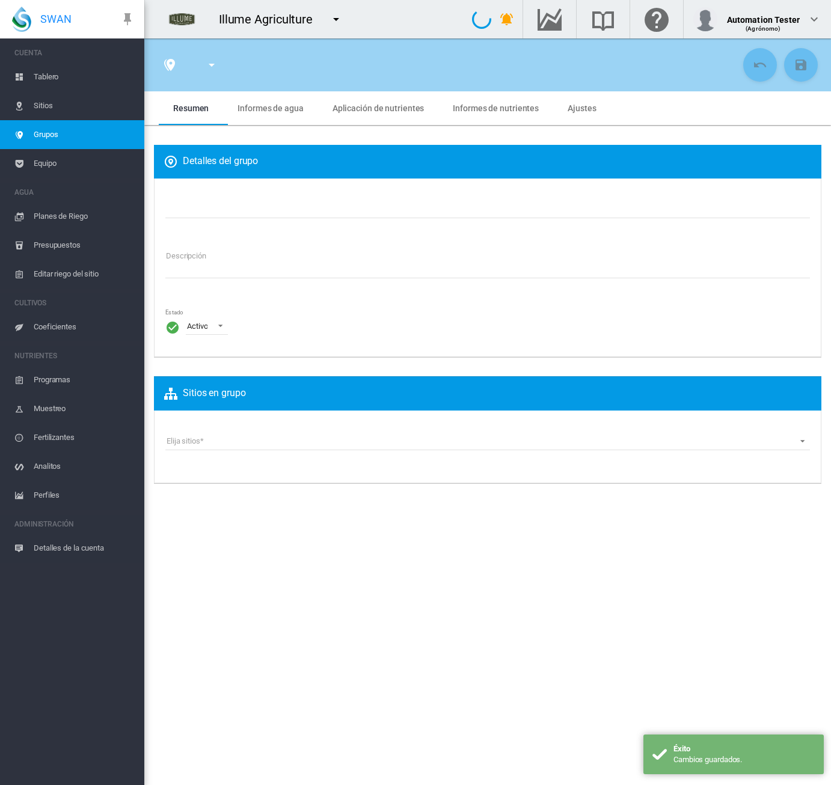
type input "*******"
type textarea "**********"
type input "*"
type input "**"
type input "*"
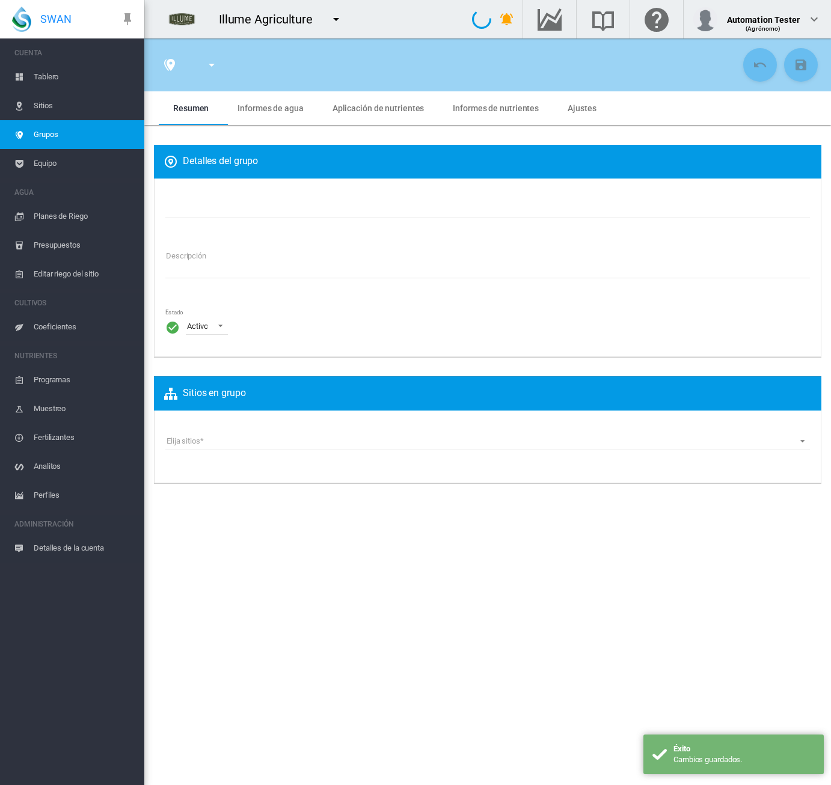
type input "***"
click at [260, 117] on md-tab-item "Informes de agua" at bounding box center [270, 108] width 94 height 34
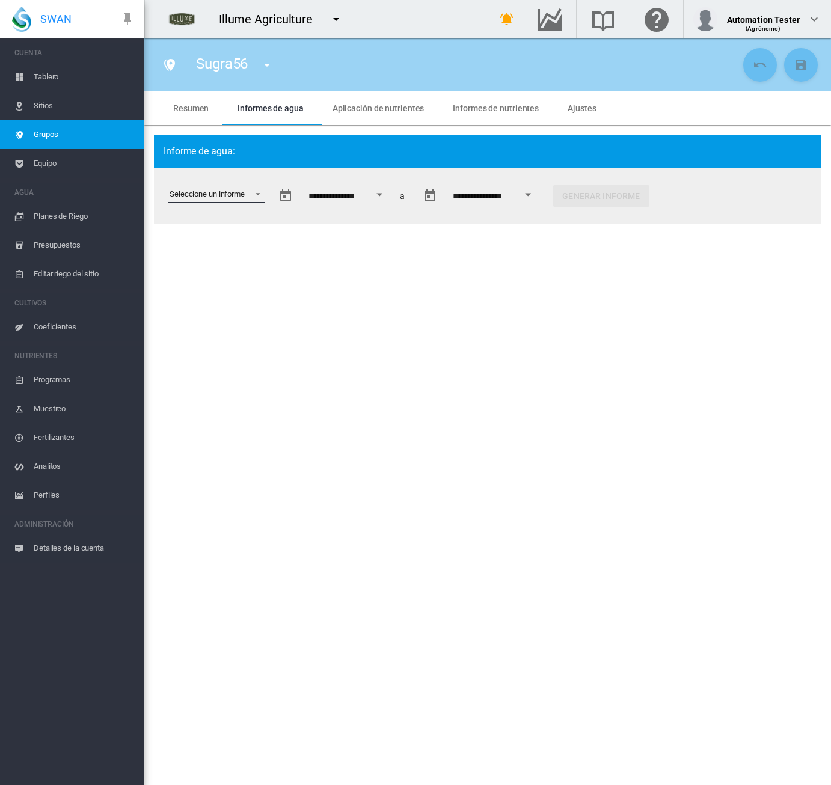
click at [236, 197] on md-select "Seleccione un informe Estado de humedad del suelo Consumo de agua Eficiencia de…" at bounding box center [216, 194] width 97 height 18
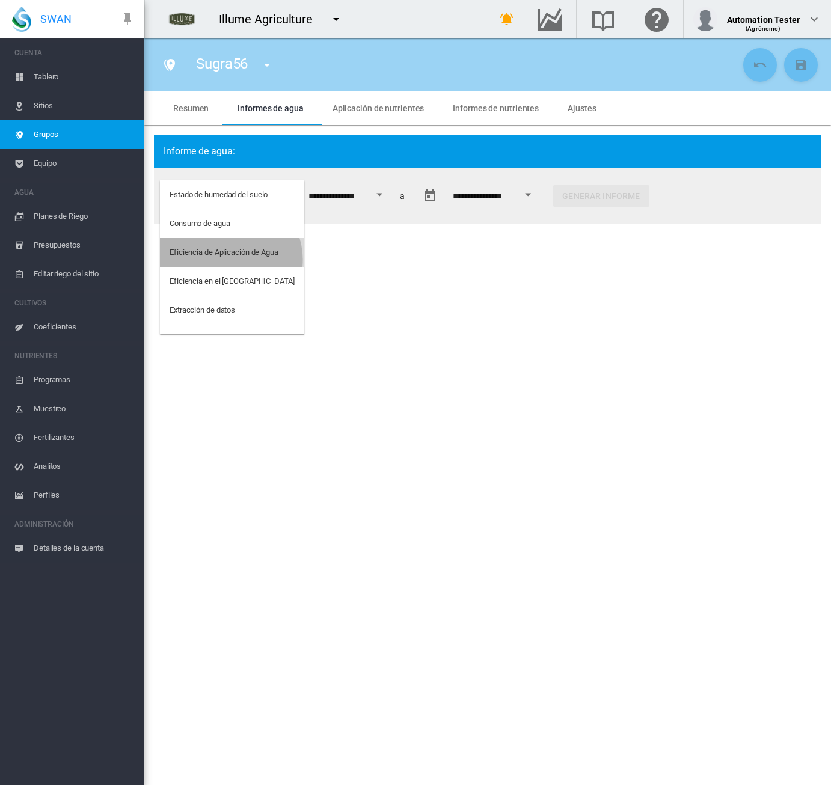
click at [230, 260] on md-option "Eficiencia de Aplicación de Agua" at bounding box center [232, 252] width 144 height 29
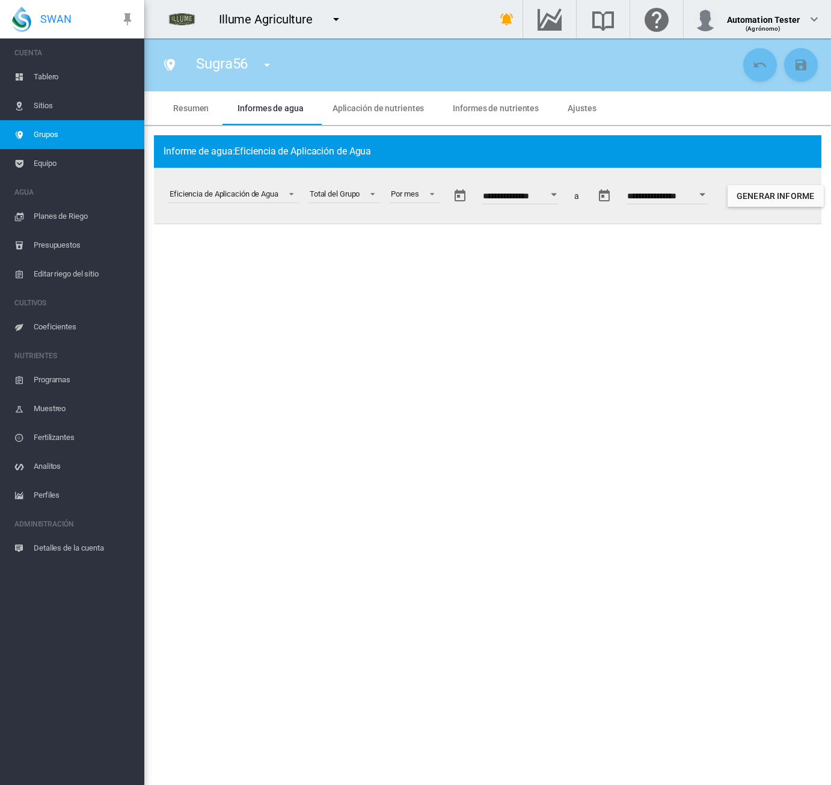
click at [565, 200] on button "Open calendar" at bounding box center [554, 195] width 22 height 22
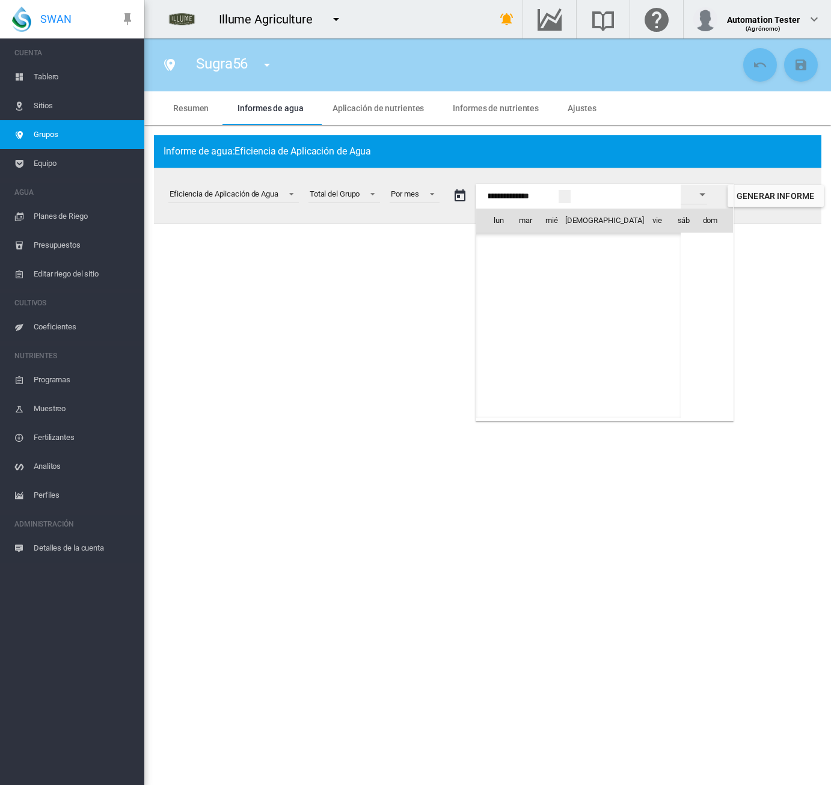
scroll to position [30111, 0]
click at [511, 245] on span "oct 2025" at bounding box center [503, 246] width 25 height 10
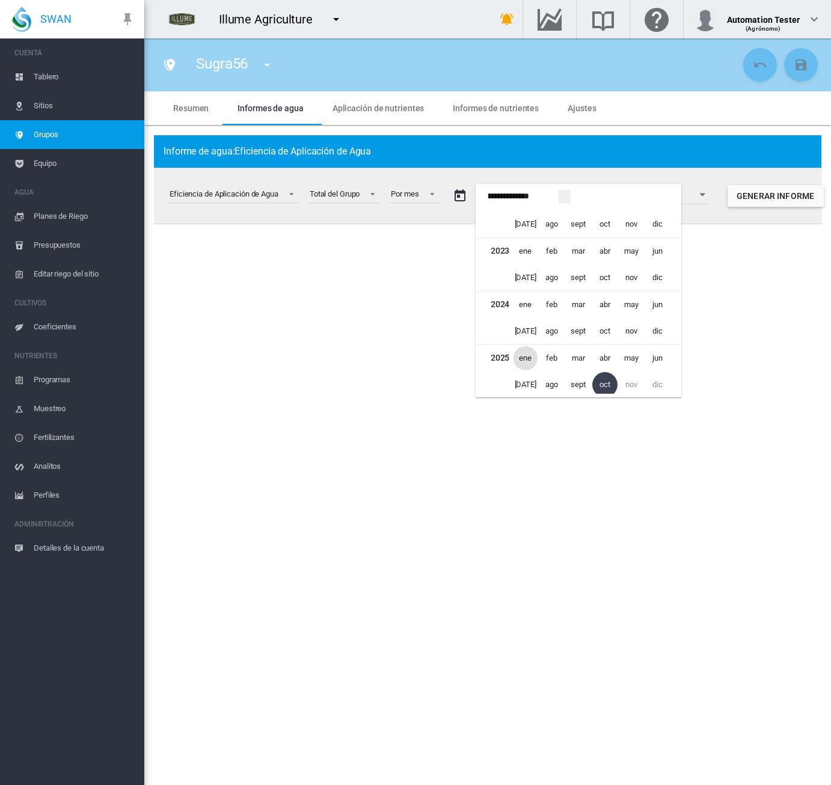
click at [530, 353] on span "ene" at bounding box center [525, 358] width 24 height 24
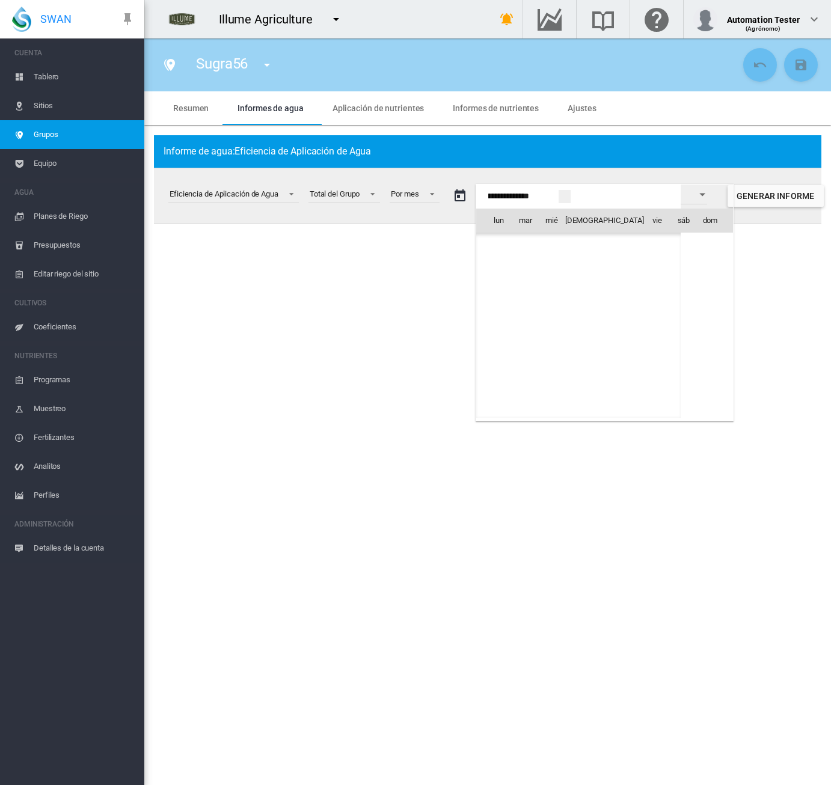
scroll to position [28677, 0]
click at [555, 270] on span "1" at bounding box center [552, 273] width 24 height 24
type input "**********"
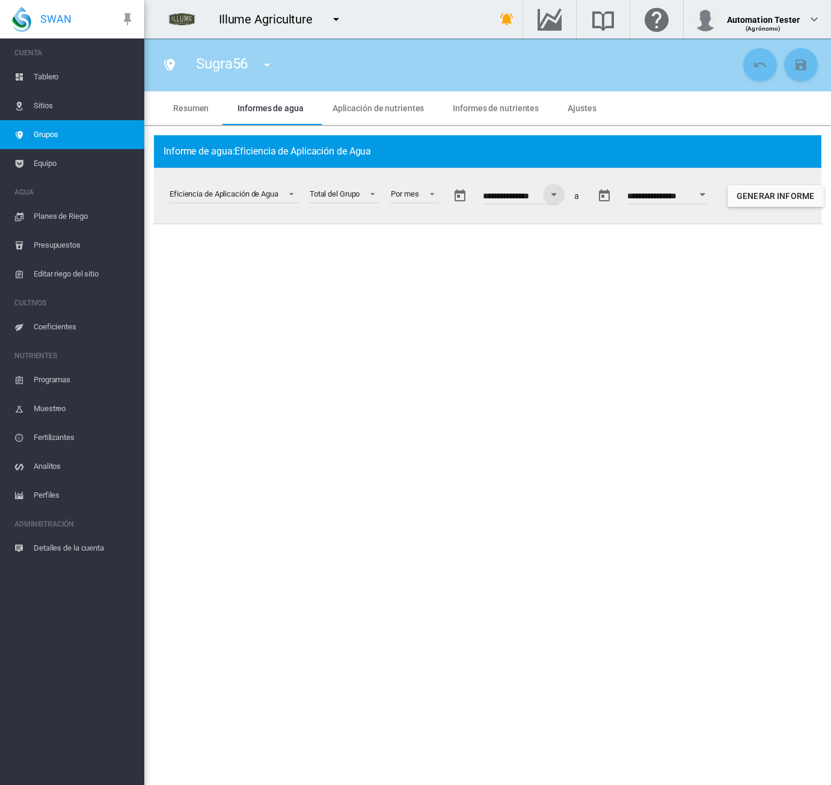
click at [713, 197] on button "Open calendar" at bounding box center [702, 195] width 22 height 22
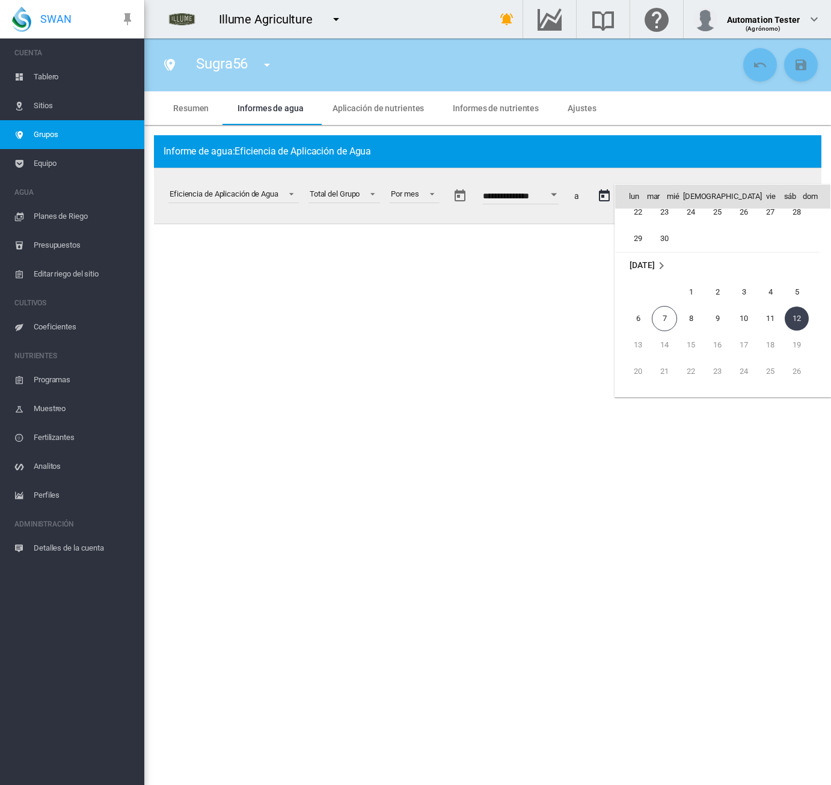
scroll to position [1374, 0]
click at [660, 257] on span "30" at bounding box center [664, 255] width 24 height 24
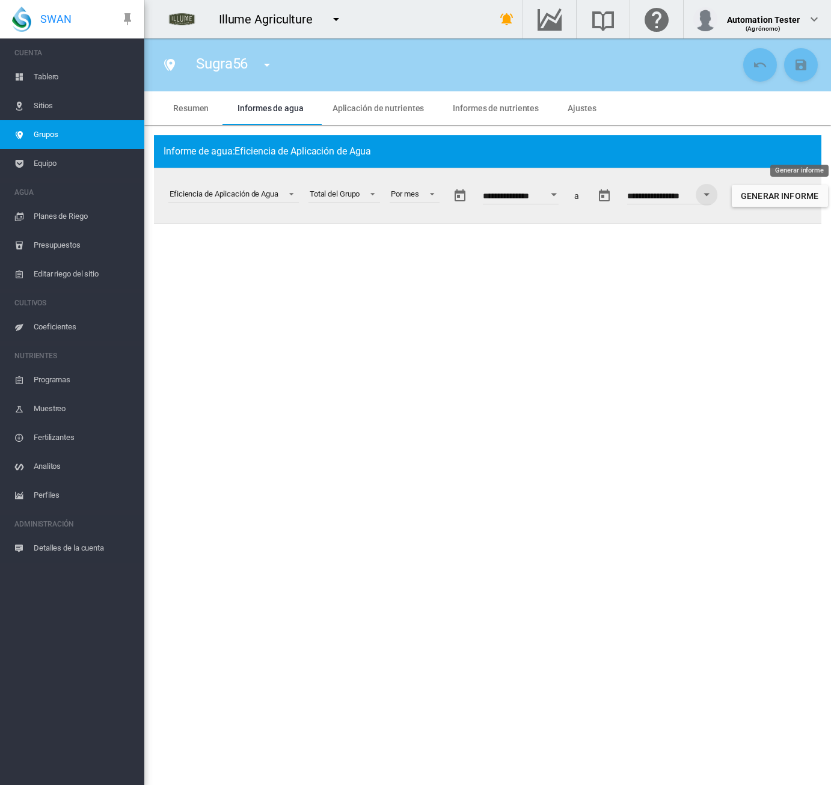
click at [794, 197] on button "Generar informe" at bounding box center [780, 196] width 96 height 22
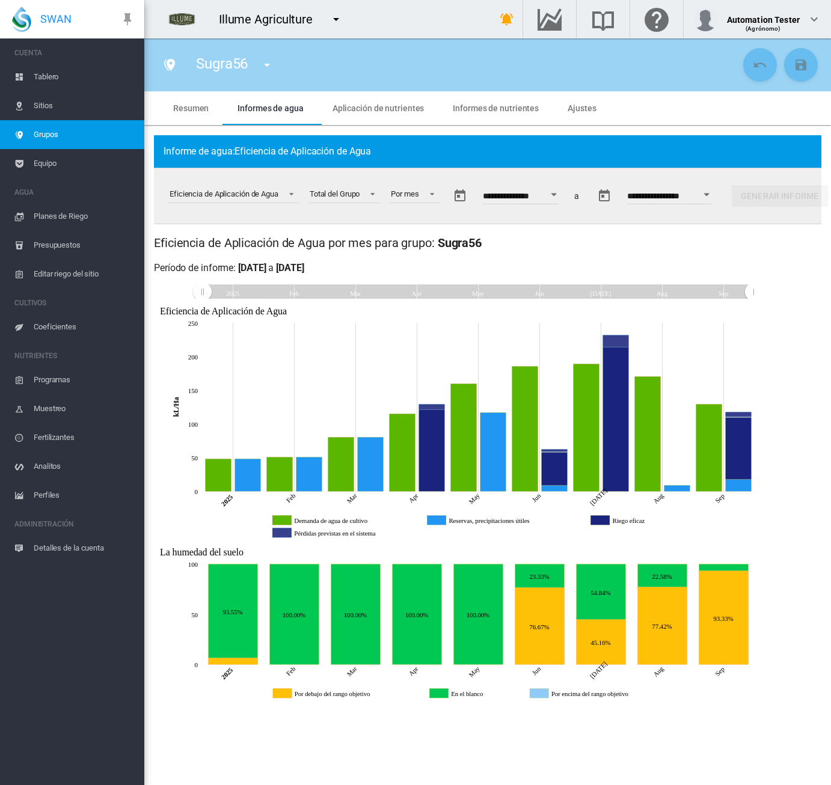
click at [717, 197] on button "Open calendar" at bounding box center [707, 195] width 22 height 22
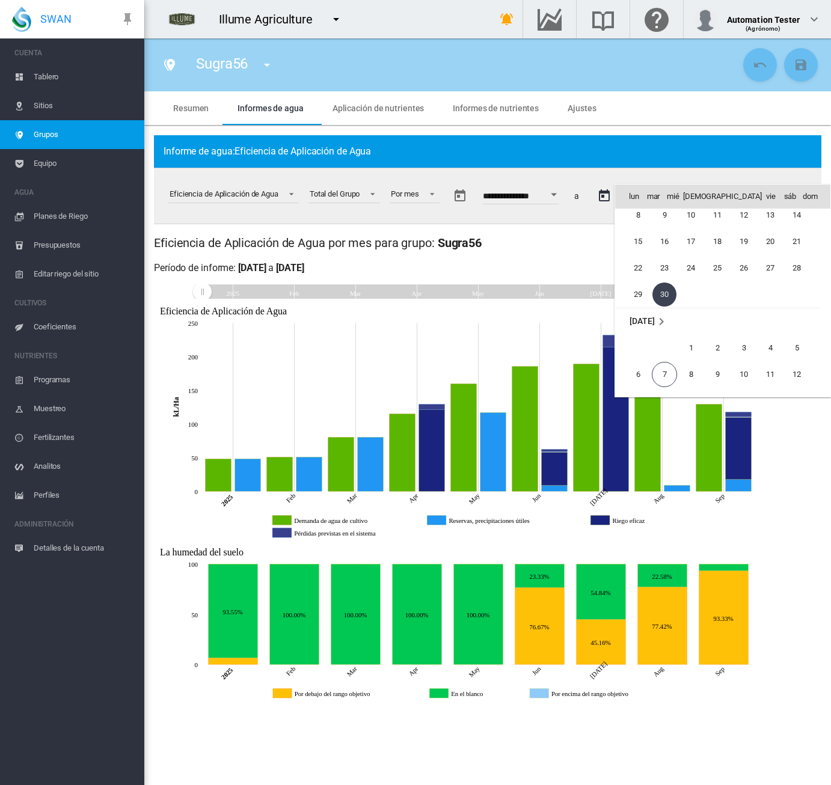
scroll to position [1434, 0]
click at [795, 276] on span "12" at bounding box center [797, 275] width 24 height 24
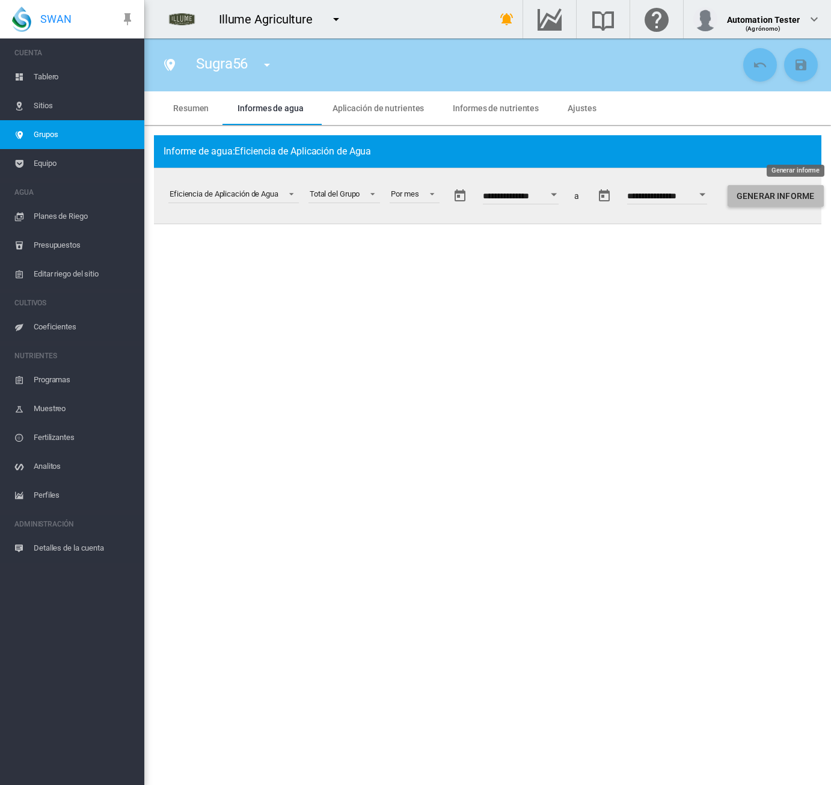
click at [791, 200] on button "Generar informe" at bounding box center [775, 196] width 96 height 22
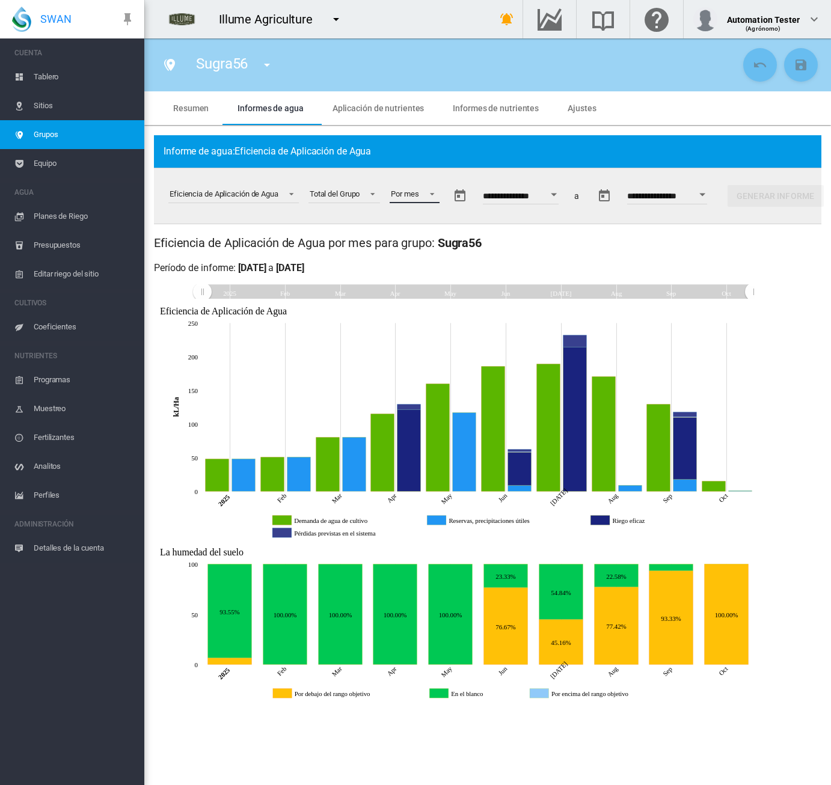
click at [418, 191] on div "Por mes" at bounding box center [405, 193] width 28 height 9
click at [428, 226] on div "Por semana" at bounding box center [415, 223] width 40 height 11
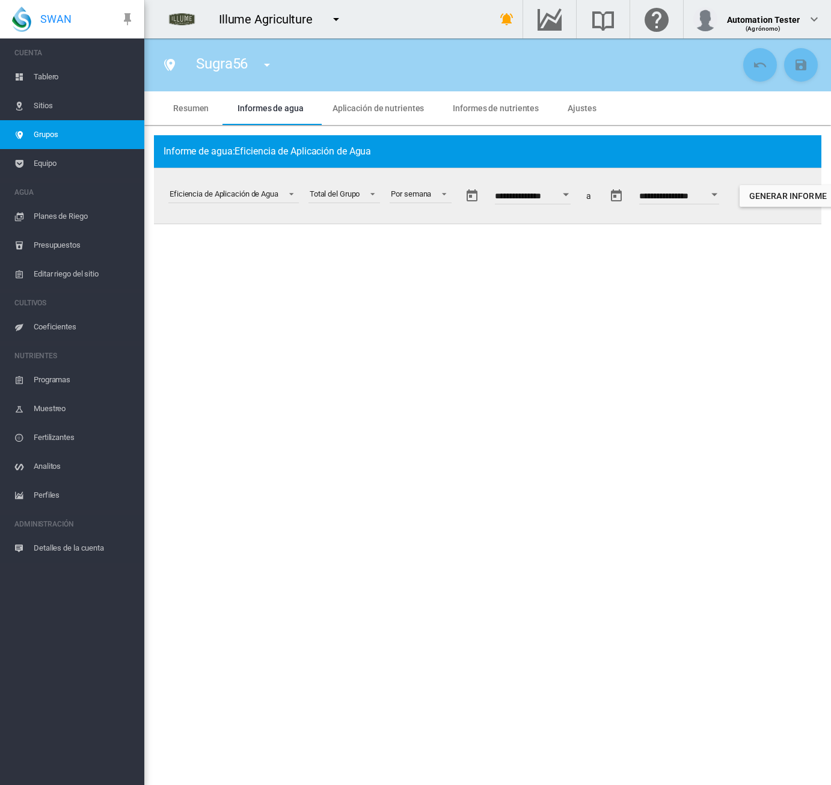
click at [717, 193] on div "Open calendar" at bounding box center [714, 194] width 6 height 3
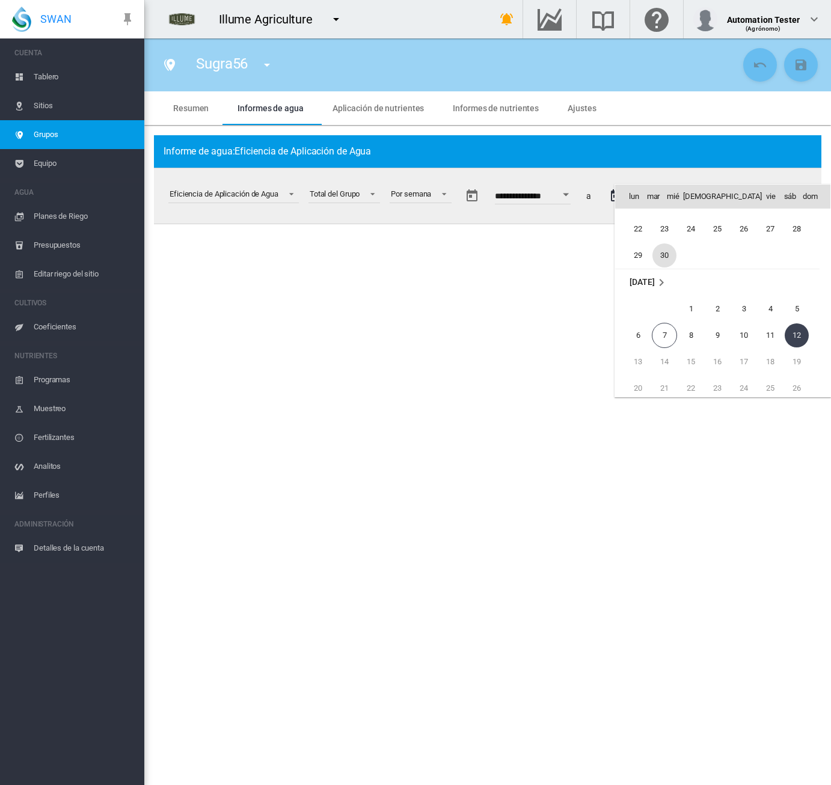
click at [666, 256] on span "30" at bounding box center [664, 255] width 24 height 24
type input "**********"
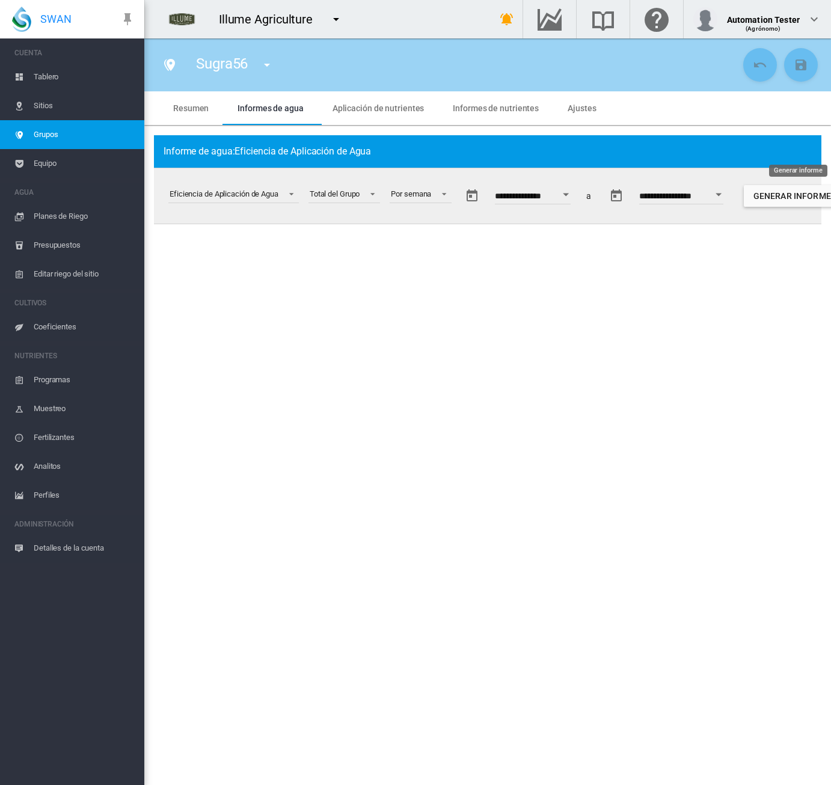
click at [777, 199] on button "Generar informe" at bounding box center [792, 196] width 96 height 22
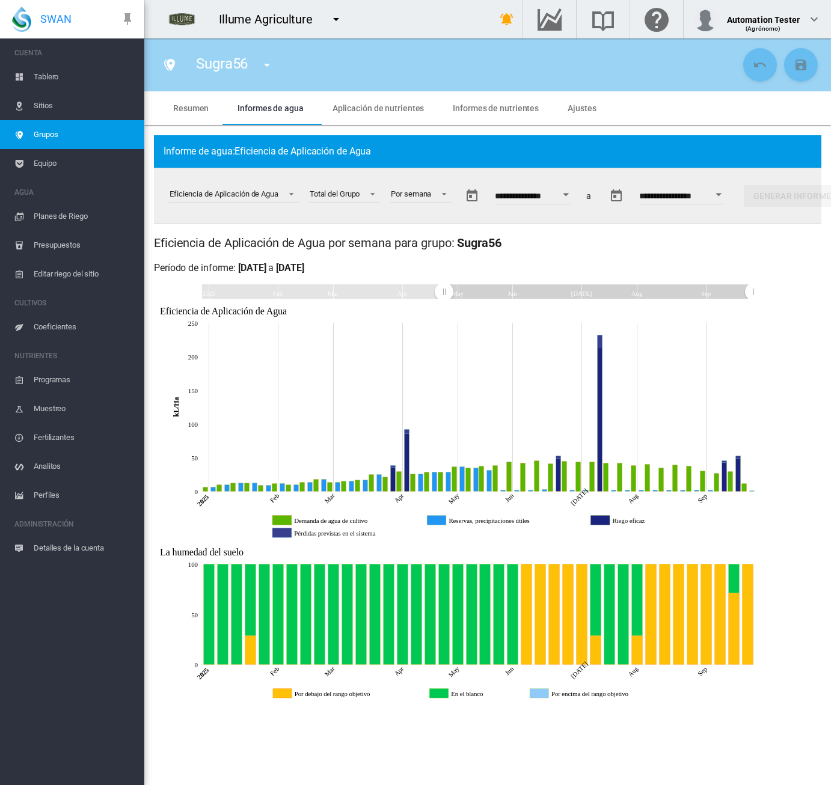
drag, startPoint x: 206, startPoint y: 294, endPoint x: 444, endPoint y: 306, distance: 239.0
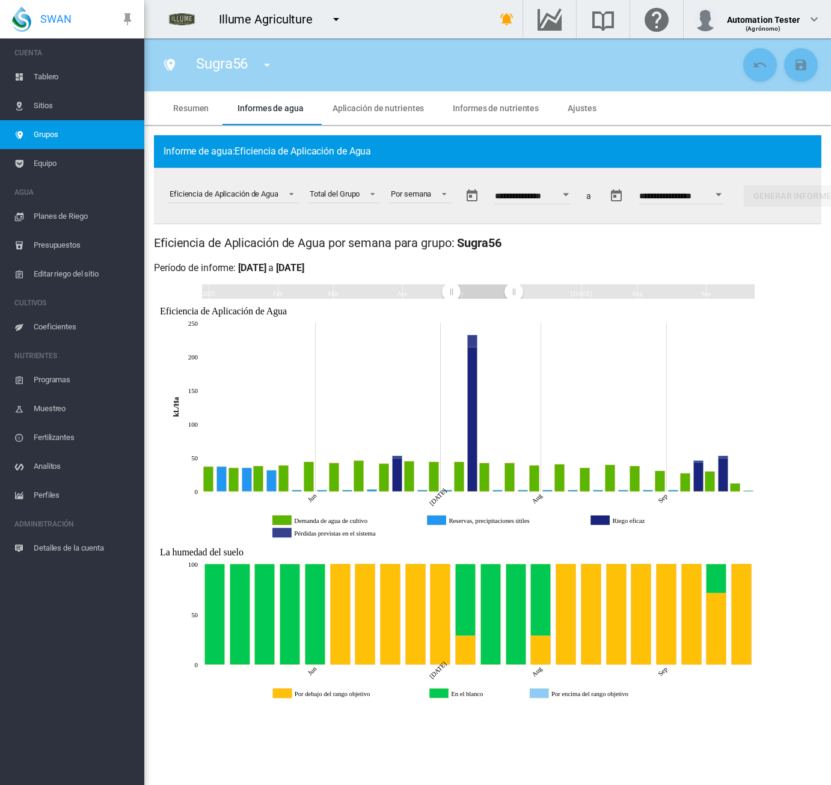
drag, startPoint x: 748, startPoint y: 290, endPoint x: 507, endPoint y: 291, distance: 240.5
click at [507, 291] on rect "Zoom chart using cursor arrows" at bounding box center [514, 292] width 15 height 14
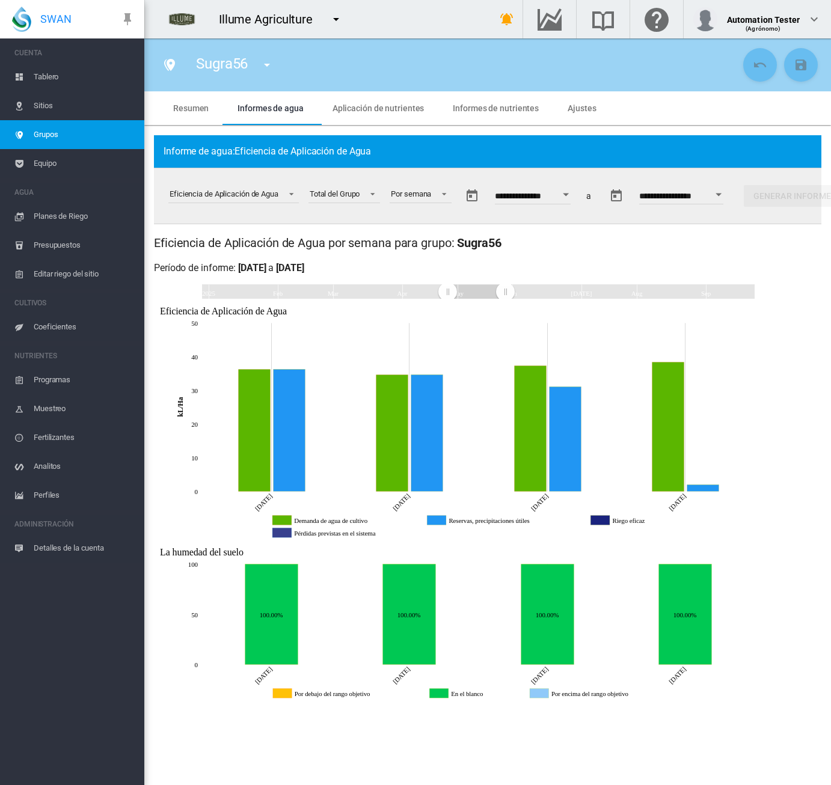
drag, startPoint x: 447, startPoint y: 293, endPoint x: 382, endPoint y: 293, distance: 64.9
click at [441, 293] on rect "Zoom chart using cursor arrows" at bounding box center [448, 292] width 15 height 14
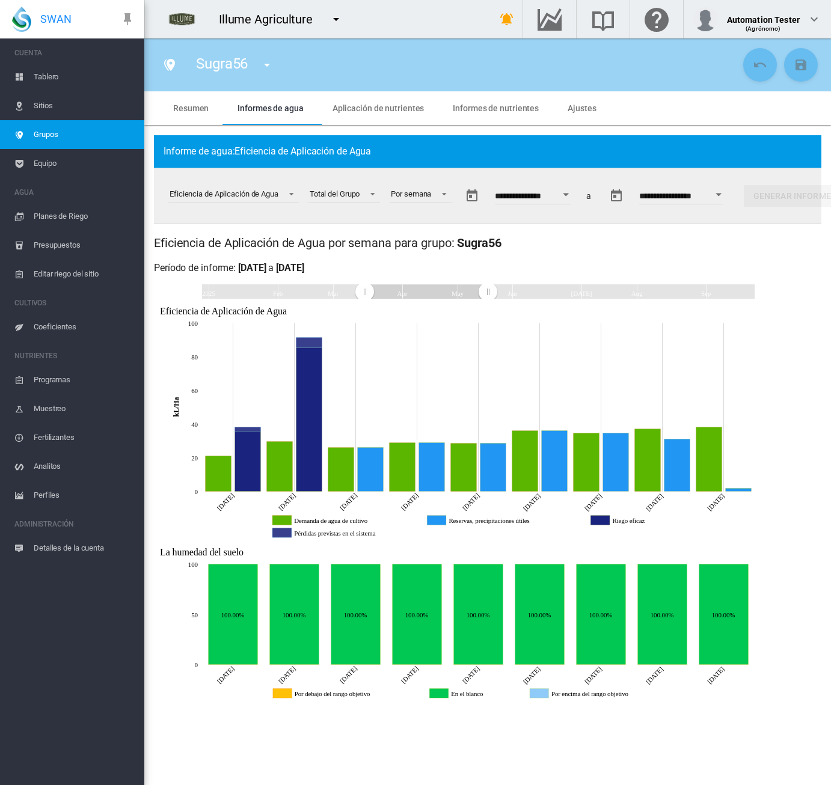
drag, startPoint x: 432, startPoint y: 292, endPoint x: 399, endPoint y: 293, distance: 33.1
click at [399, 293] on rect "Zoom chart using cursor arrows" at bounding box center [425, 291] width 123 height 14
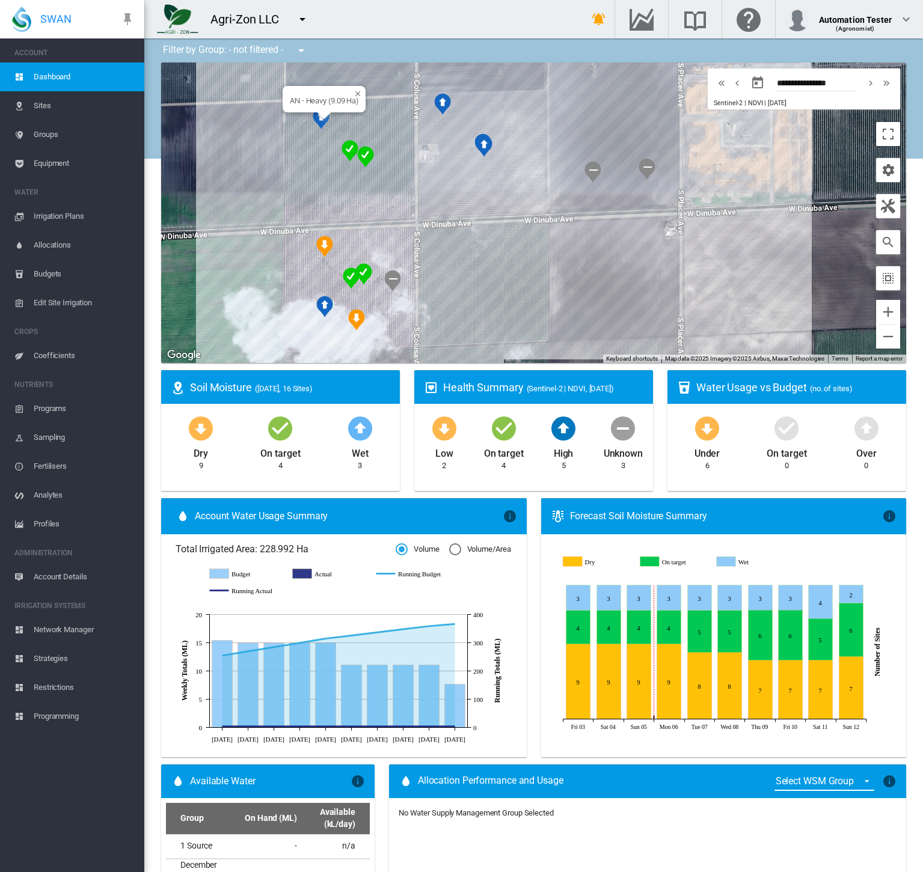
click at [316, 119] on div at bounding box center [323, 115] width 15 height 7
click at [316, 114] on div at bounding box center [314, 115] width 15 height 7
click at [319, 121] on img "NDVI: AN - Light SHA" at bounding box center [321, 119] width 17 height 22
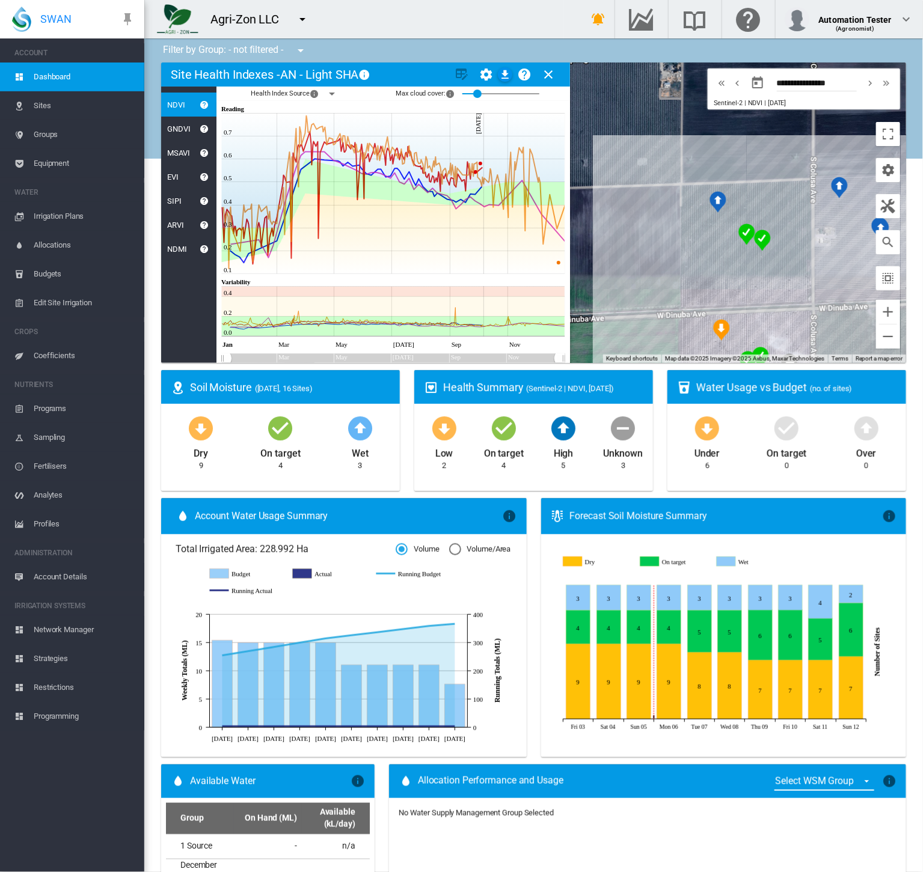
click at [331, 93] on md-icon "icon-menu-down" at bounding box center [332, 94] width 14 height 14
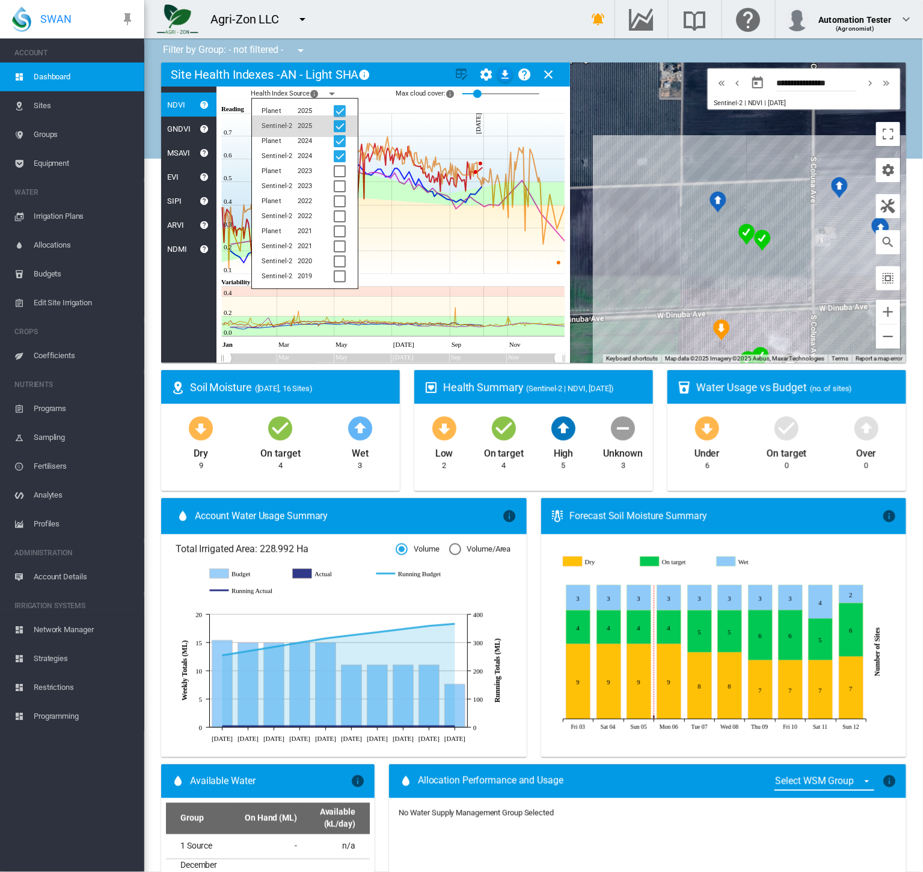
click at [337, 124] on div at bounding box center [340, 126] width 12 height 12
click at [341, 142] on div at bounding box center [340, 141] width 12 height 12
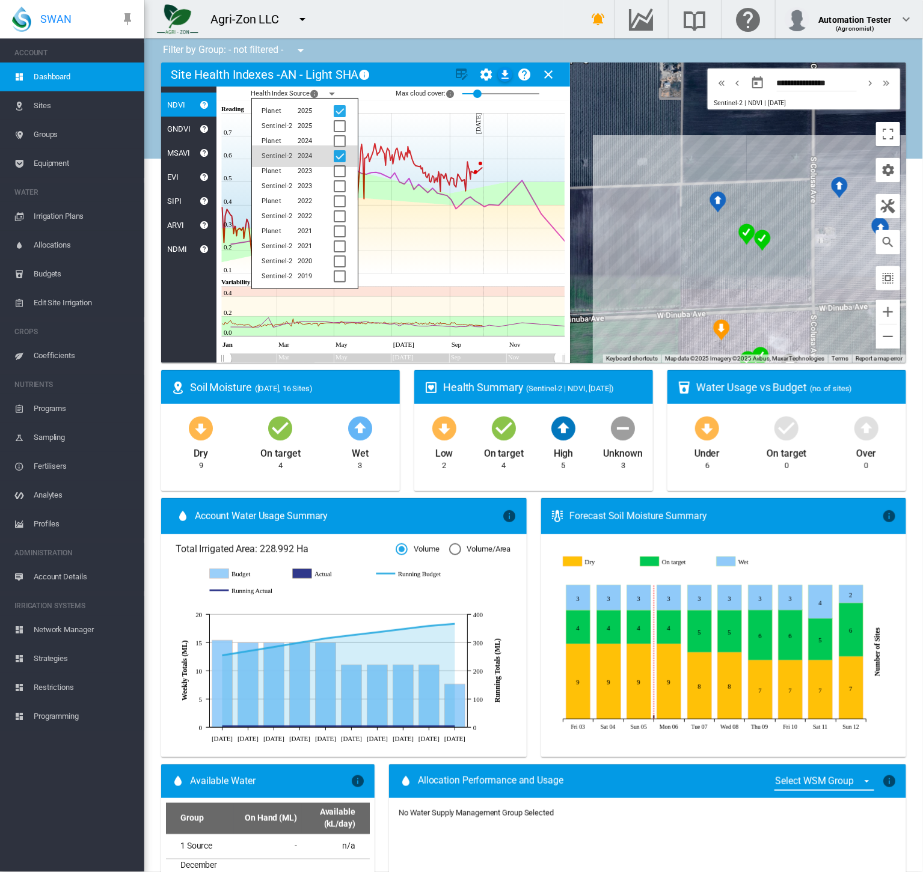
click at [340, 155] on div at bounding box center [340, 156] width 12 height 12
click at [543, 94] on div "Health Index Source × The year and data provider Planet 2025 Sentinel-2 2025 Pl…" at bounding box center [393, 94] width 354 height 14
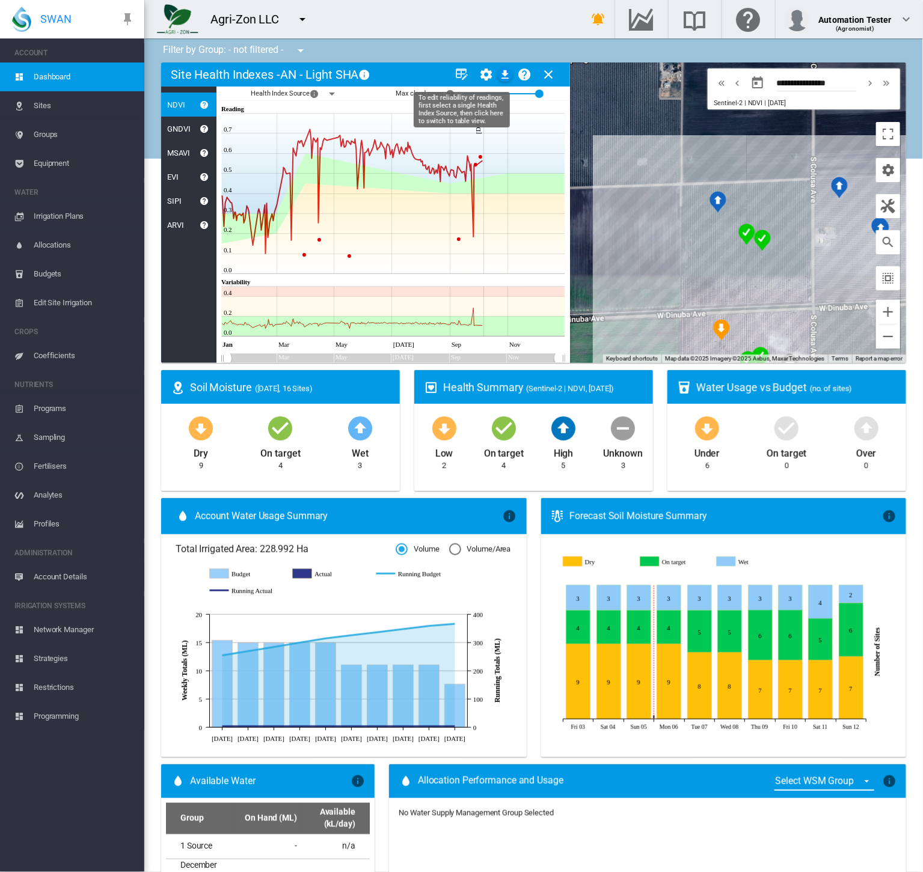
click at [459, 73] on md-icon "icon-table-edit" at bounding box center [462, 74] width 14 height 14
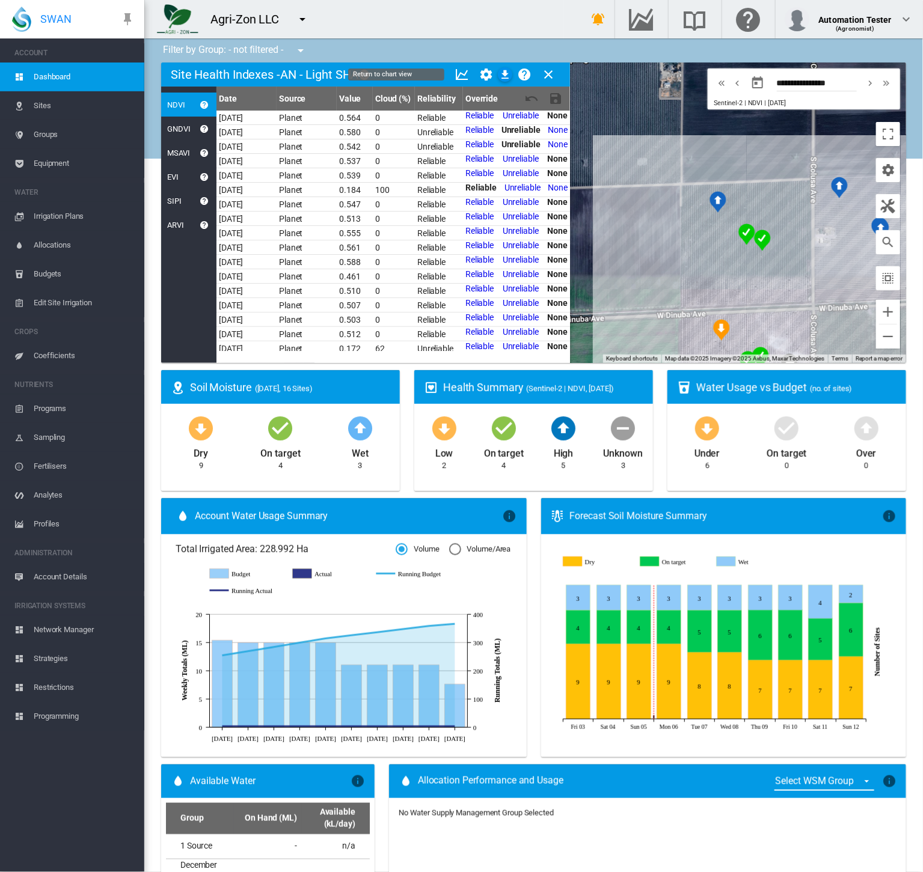
click at [459, 73] on md-icon "icon-chart-line" at bounding box center [462, 74] width 14 height 14
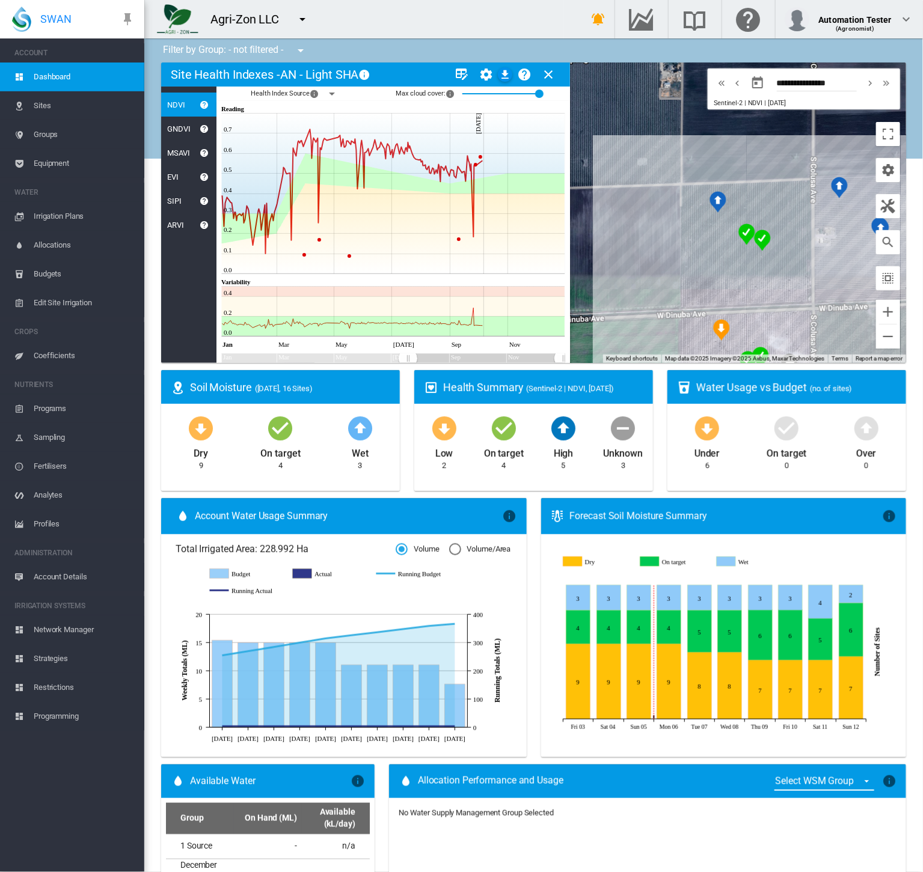
drag, startPoint x: 280, startPoint y: 362, endPoint x: 408, endPoint y: 361, distance: 128.1
click at [408, 361] on rect "Zoom chart using cursor arrows" at bounding box center [407, 359] width 15 height 10
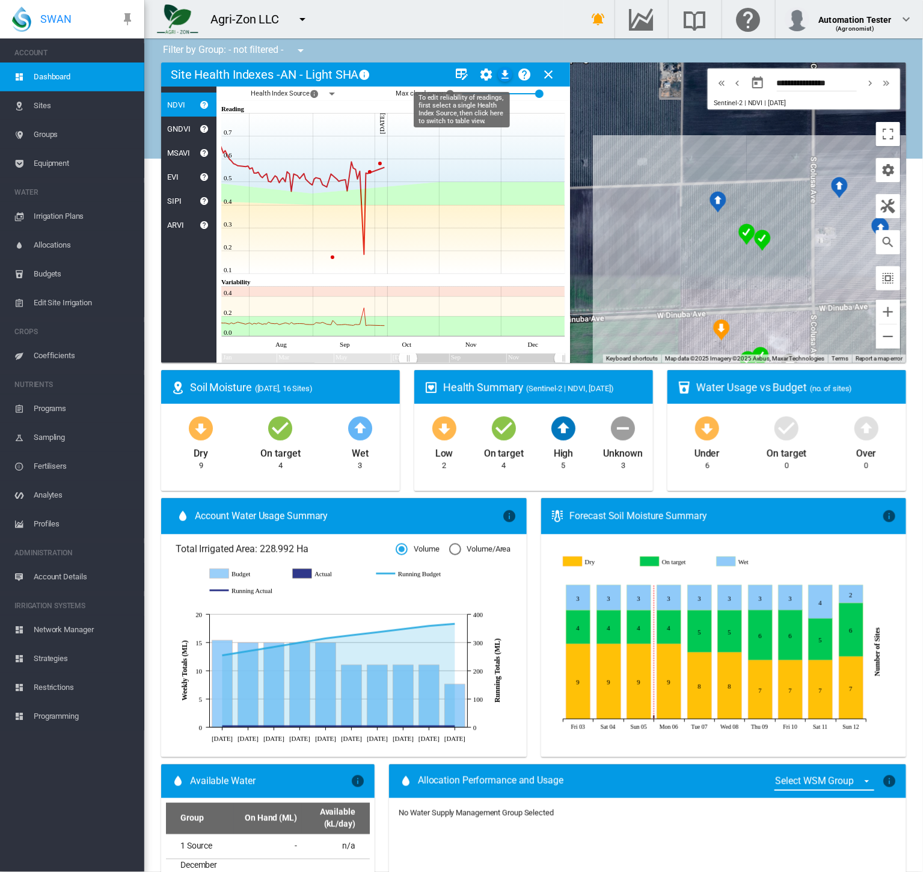
click at [462, 78] on md-icon "icon-table-edit" at bounding box center [462, 74] width 14 height 14
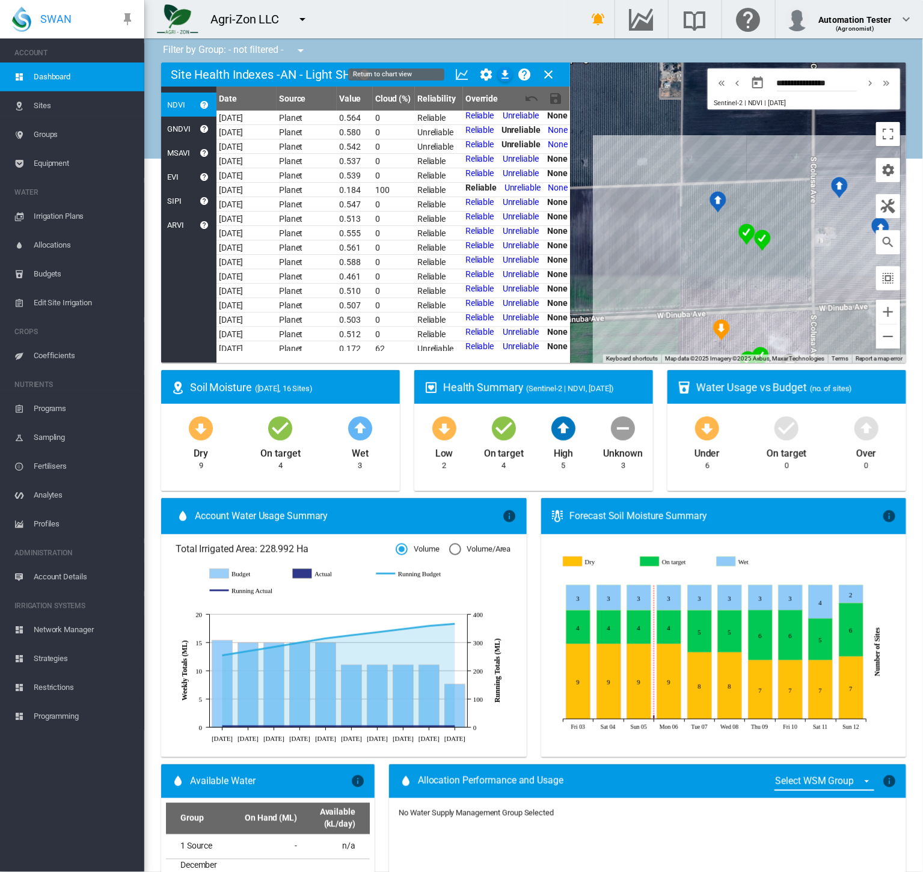
click at [462, 78] on md-icon "icon-chart-line" at bounding box center [462, 74] width 14 height 14
